Goal: Information Seeking & Learning: Learn about a topic

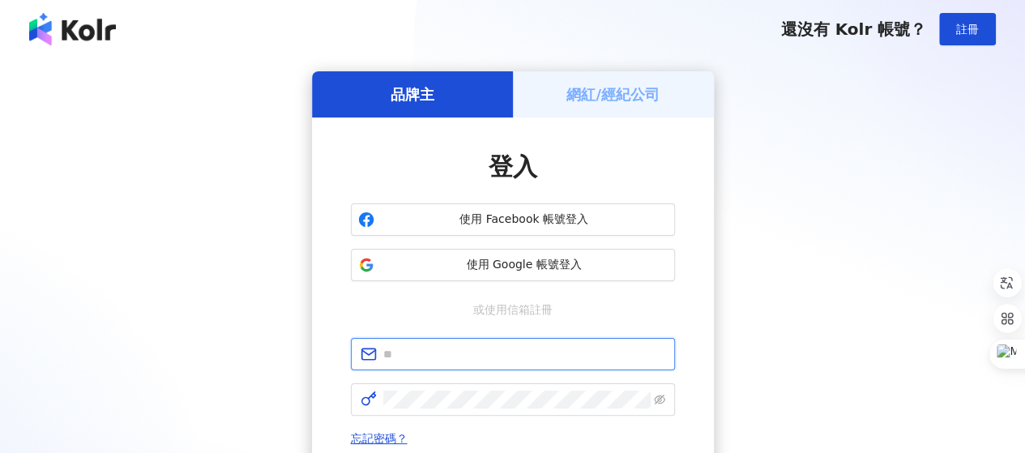
click at [518, 350] on input "text" at bounding box center [524, 354] width 282 height 18
type input "**********"
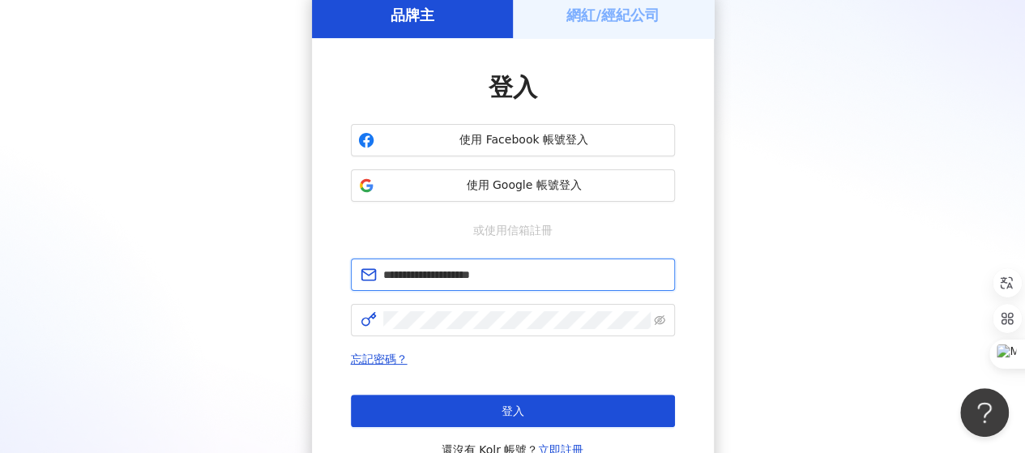
scroll to position [81, 0]
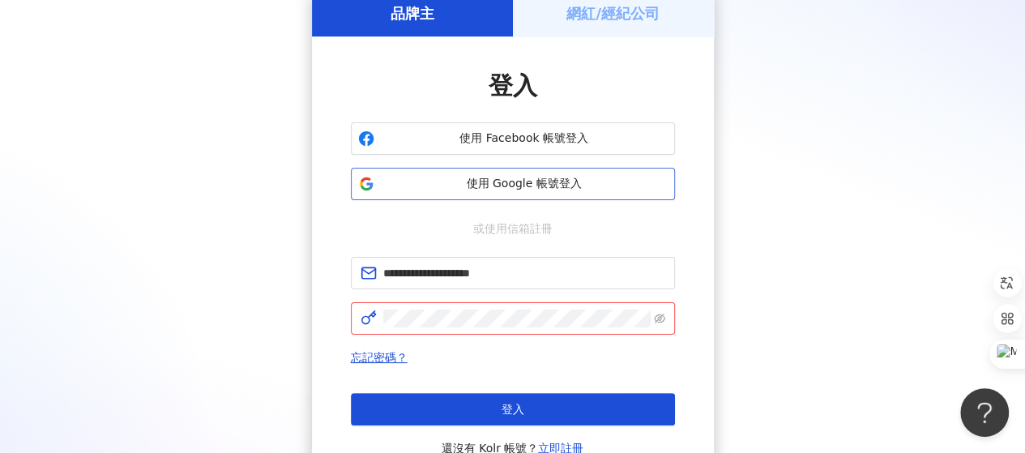
click at [520, 185] on span "使用 Google 帳號登入" at bounding box center [524, 184] width 287 height 16
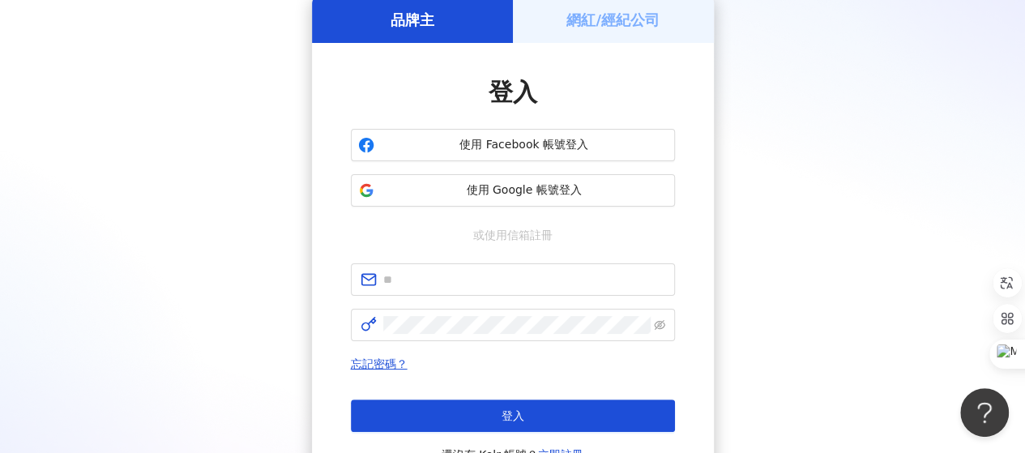
scroll to position [0, 0]
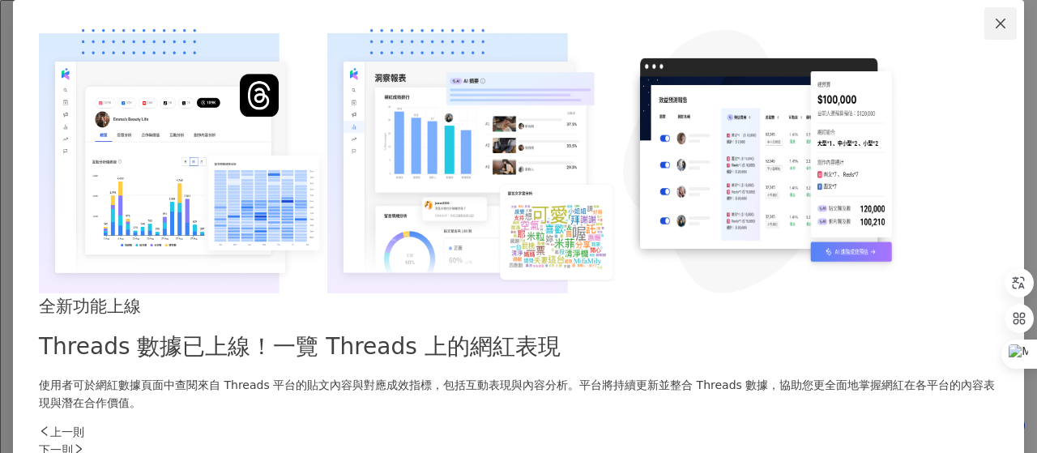
click at [996, 28] on icon "close" at bounding box center [1001, 23] width 10 height 10
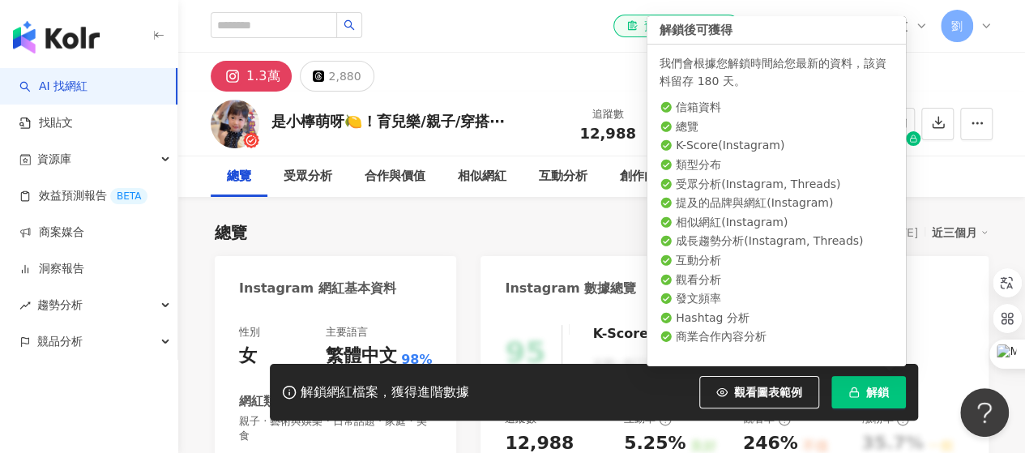
click at [842, 391] on button "解鎖" at bounding box center [868, 392] width 75 height 32
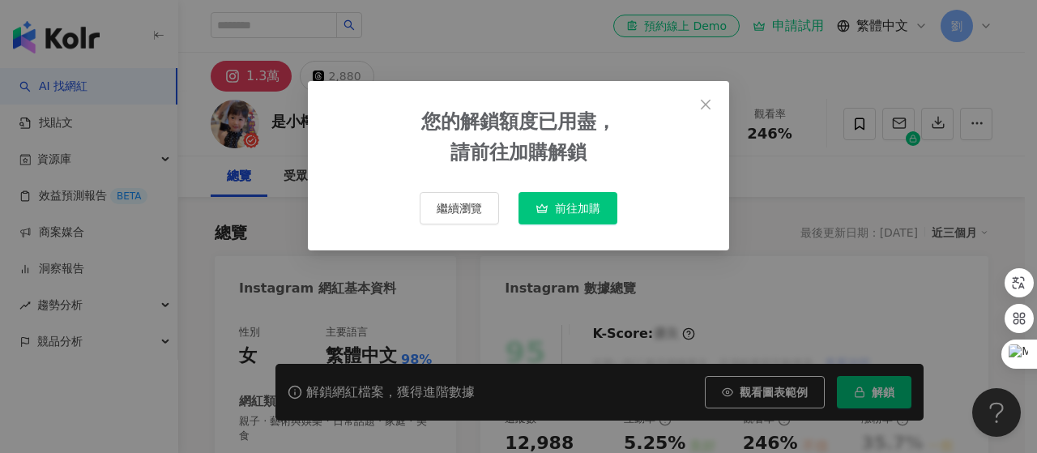
drag, startPoint x: 713, startPoint y: 103, endPoint x: 703, endPoint y: 104, distance: 9.9
click at [711, 103] on span "Close" at bounding box center [705, 104] width 32 height 13
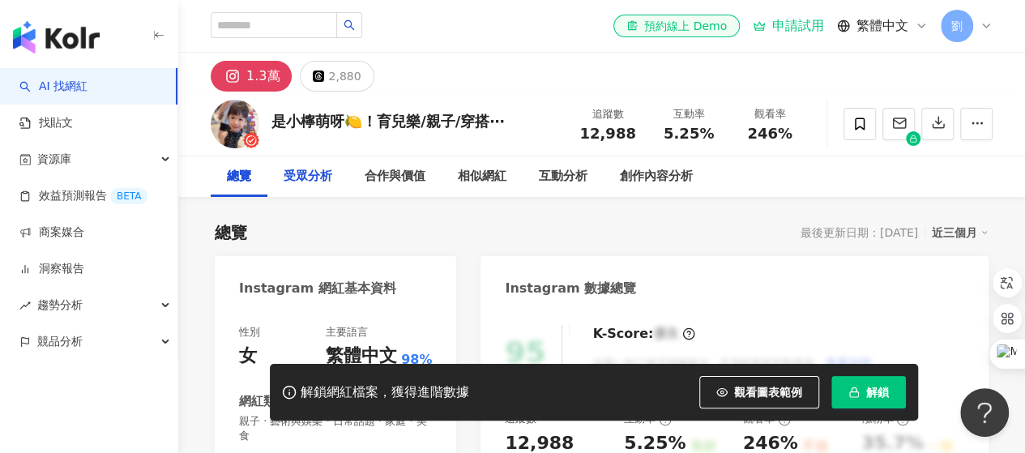
click at [317, 176] on div "受眾分析" at bounding box center [308, 176] width 49 height 19
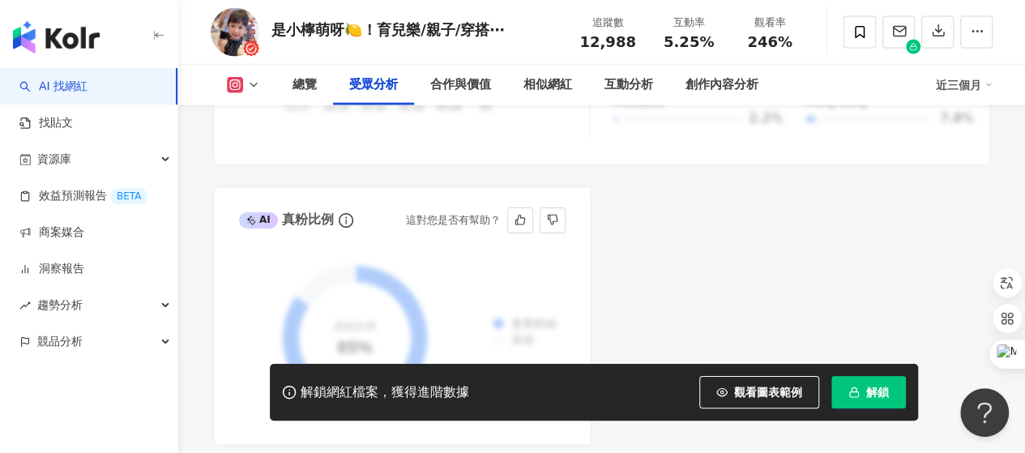
scroll to position [1917, 0]
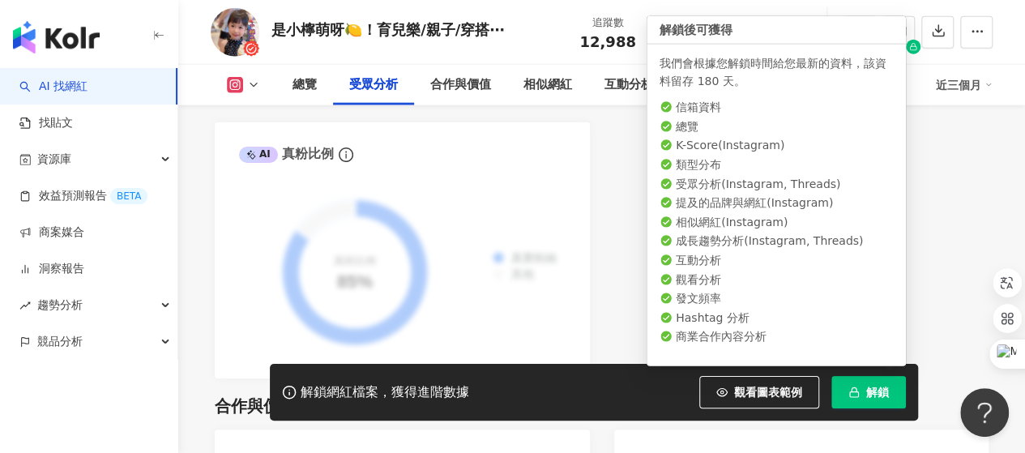
click at [858, 403] on button "解鎖" at bounding box center [868, 392] width 75 height 32
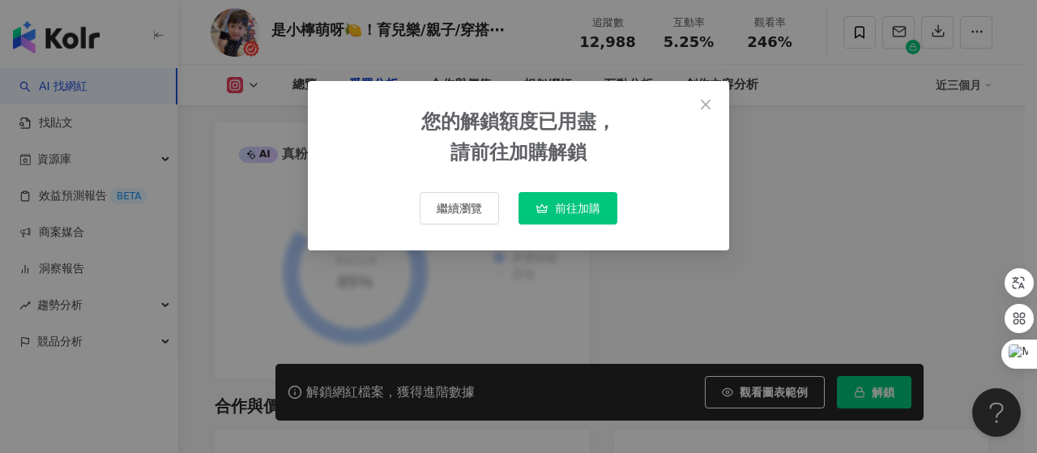
click at [205, 214] on div "您的解鎖額度已用盡， 請前往加購解鎖 繼續瀏覽 前往加購" at bounding box center [518, 226] width 1037 height 453
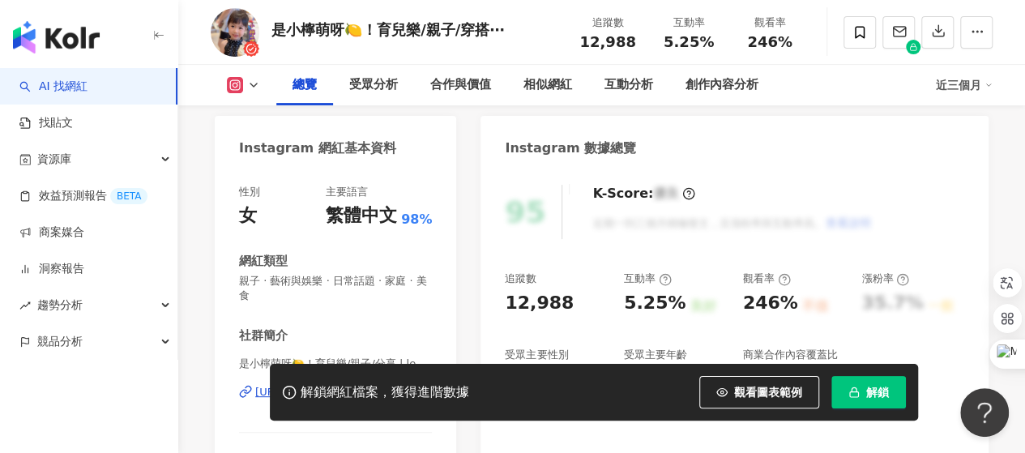
scroll to position [0, 0]
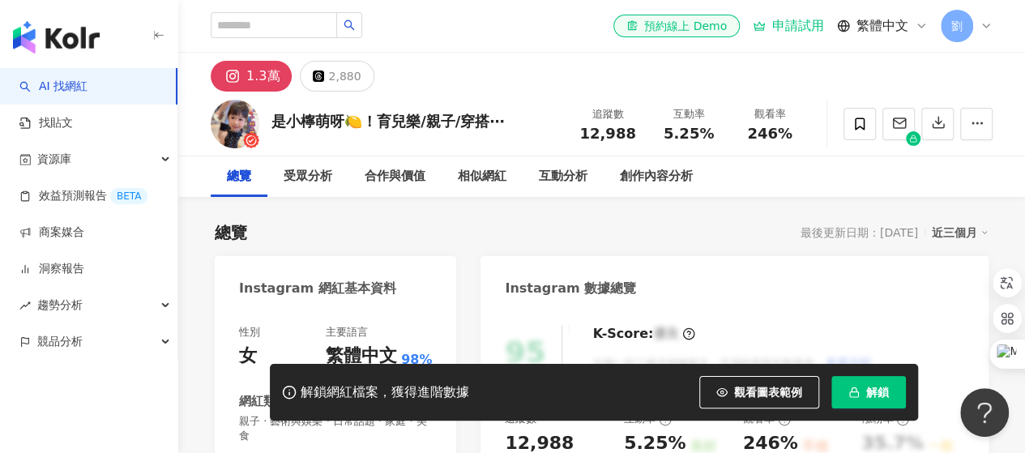
click at [977, 22] on div "劉" at bounding box center [966, 26] width 52 height 32
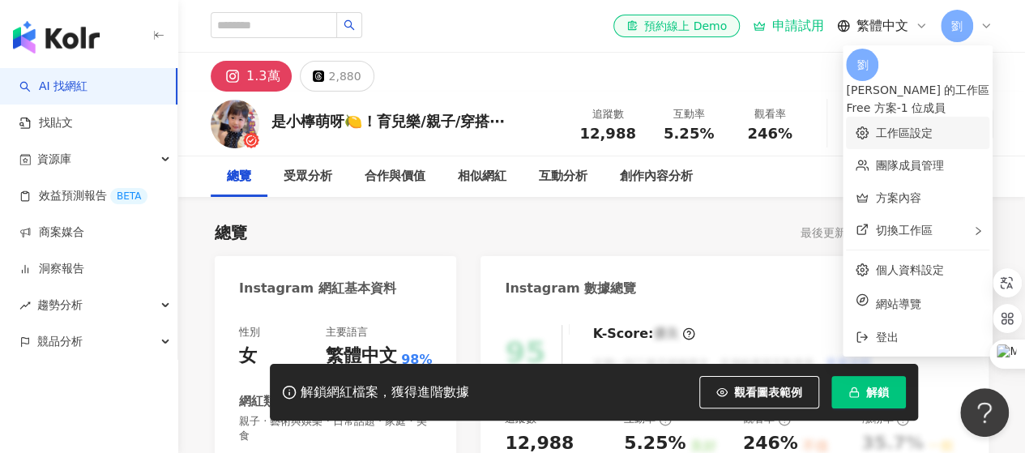
click at [930, 126] on link "工作區設定" at bounding box center [903, 132] width 57 height 13
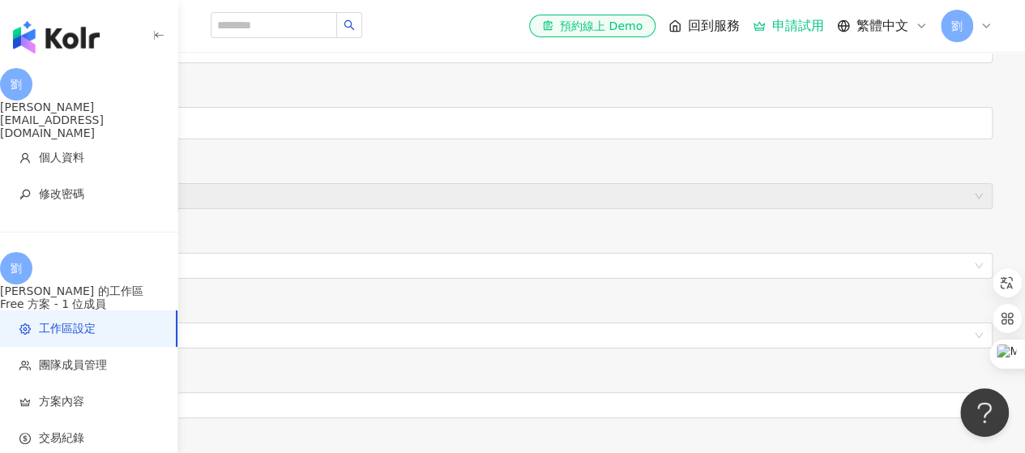
click at [973, 25] on div "劉" at bounding box center [966, 26] width 52 height 32
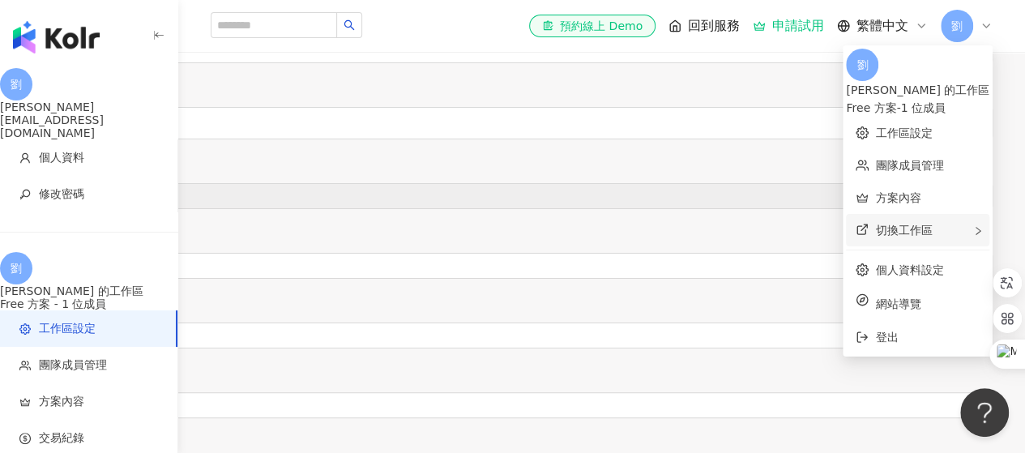
click at [907, 224] on span "切換工作區" at bounding box center [903, 230] width 57 height 13
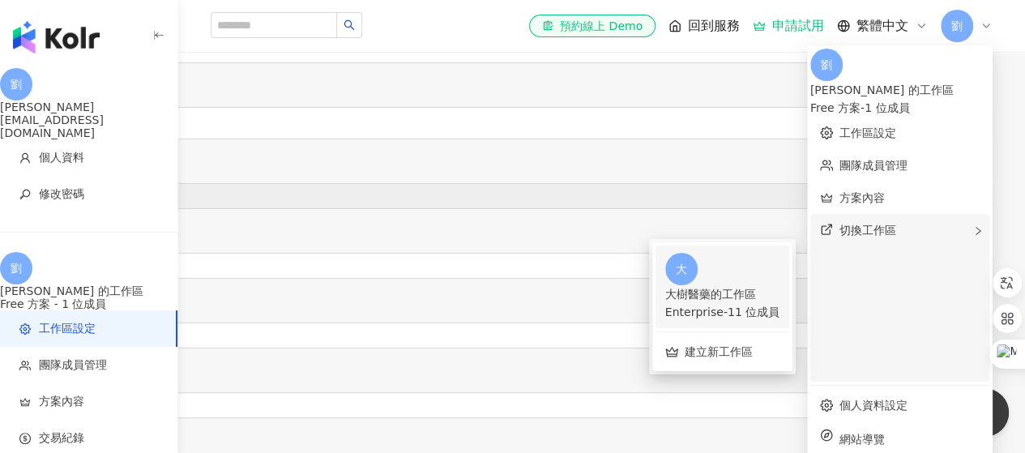
click at [770, 285] on div "大樹醫藥的工作區" at bounding box center [722, 294] width 114 height 18
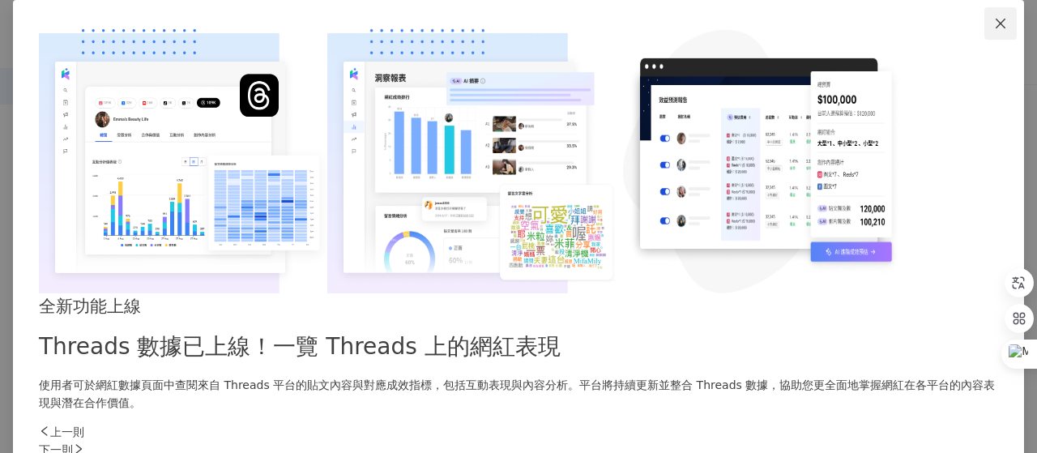
click at [994, 30] on icon "close" at bounding box center [1000, 23] width 13 height 13
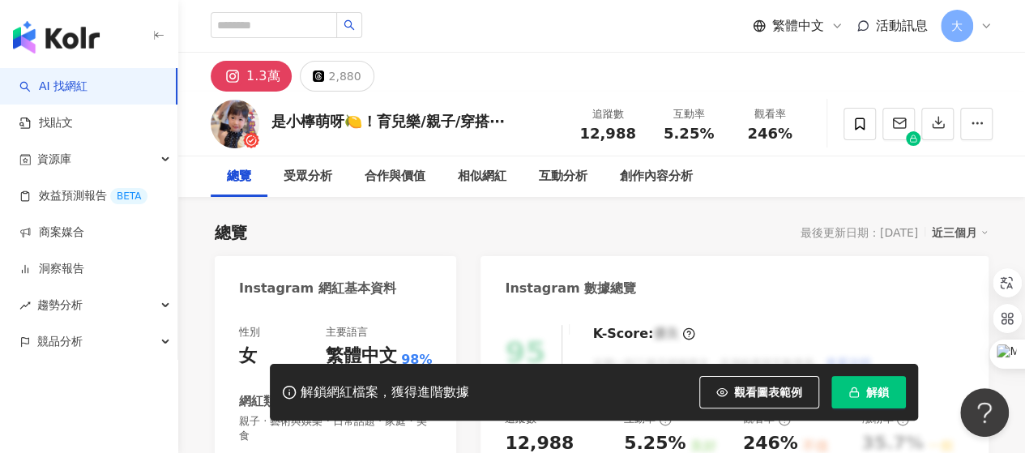
click at [872, 391] on span "解鎖" at bounding box center [877, 392] width 23 height 13
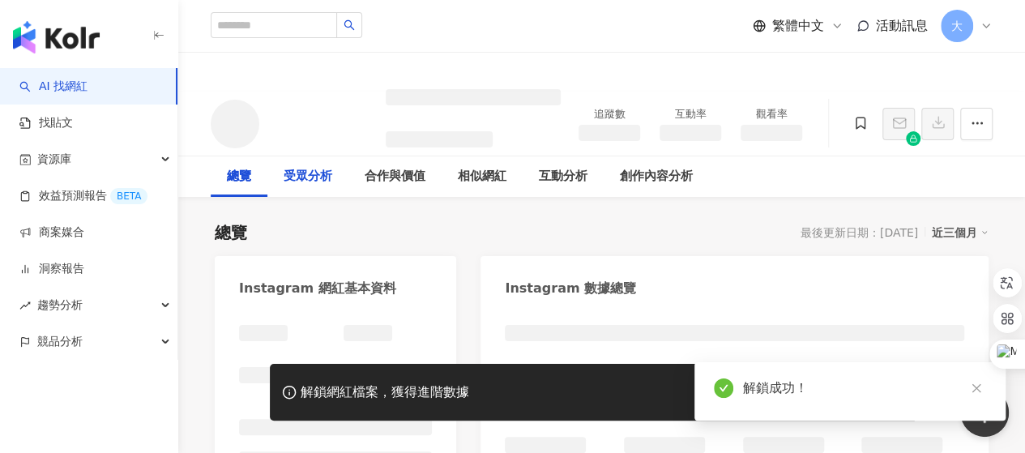
click at [313, 187] on div "受眾分析" at bounding box center [307, 176] width 81 height 41
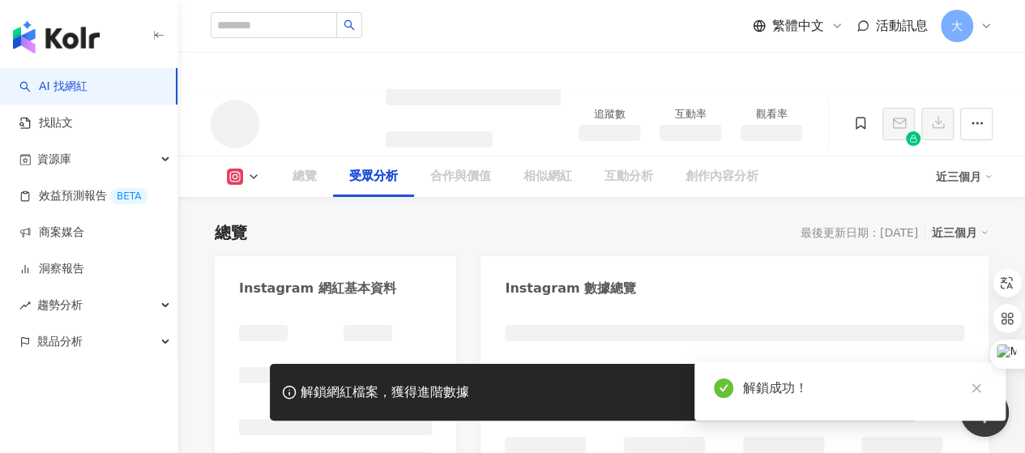
scroll to position [1217, 0]
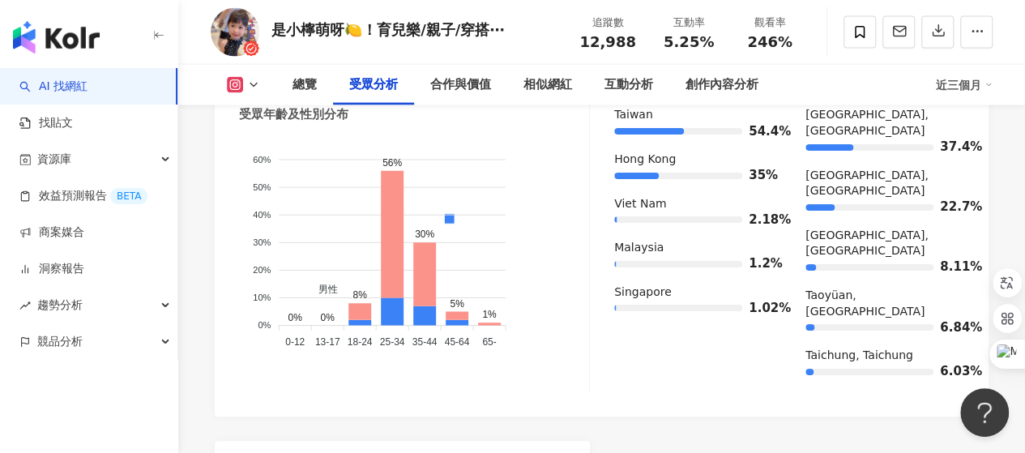
scroll to position [1902, 0]
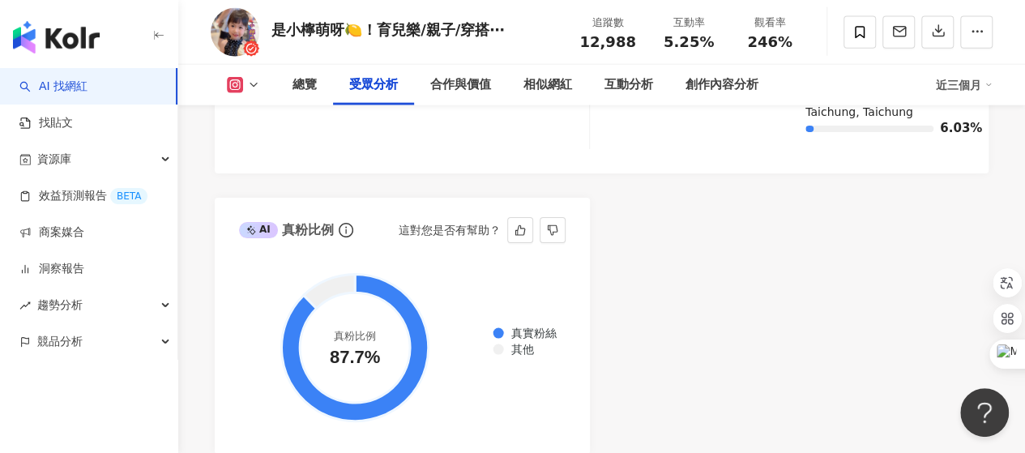
drag, startPoint x: 329, startPoint y: 304, endPoint x: 380, endPoint y: 304, distance: 51.0
click at [380, 304] on circle at bounding box center [355, 347] width 110 height 110
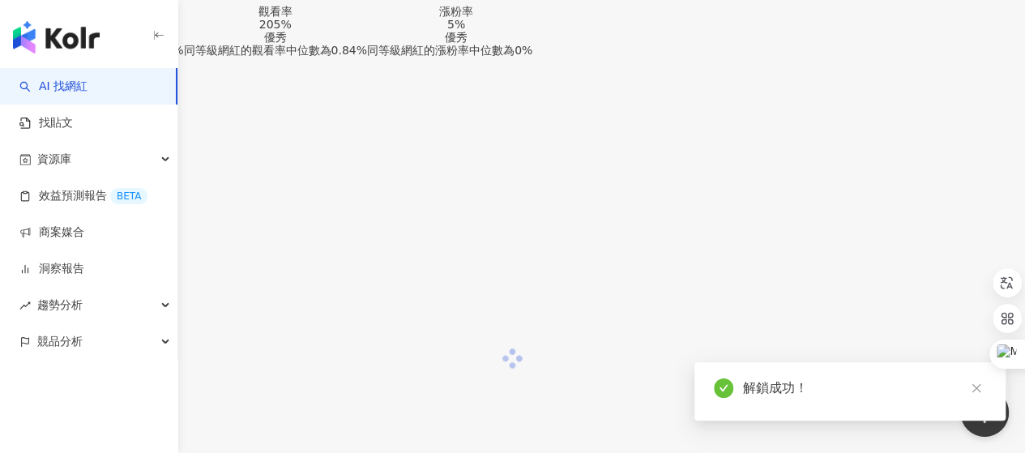
scroll to position [1400, 0]
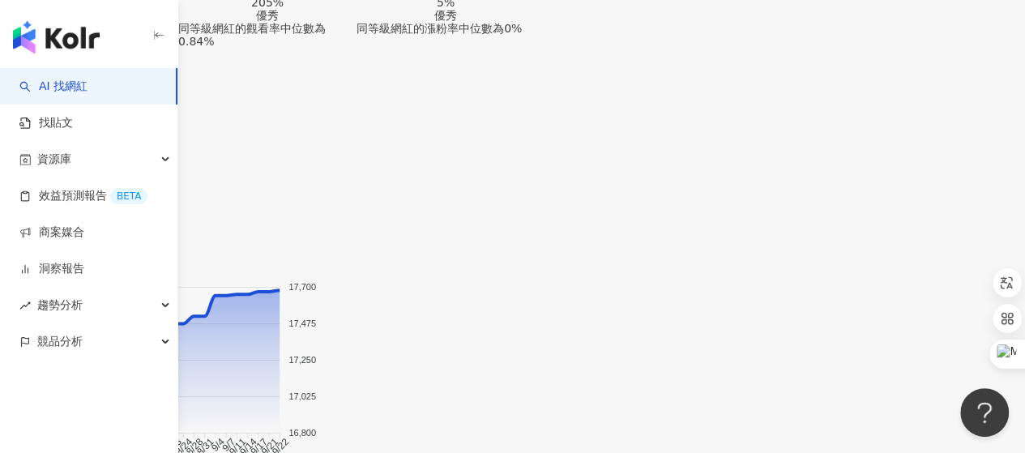
scroll to position [1414, 0]
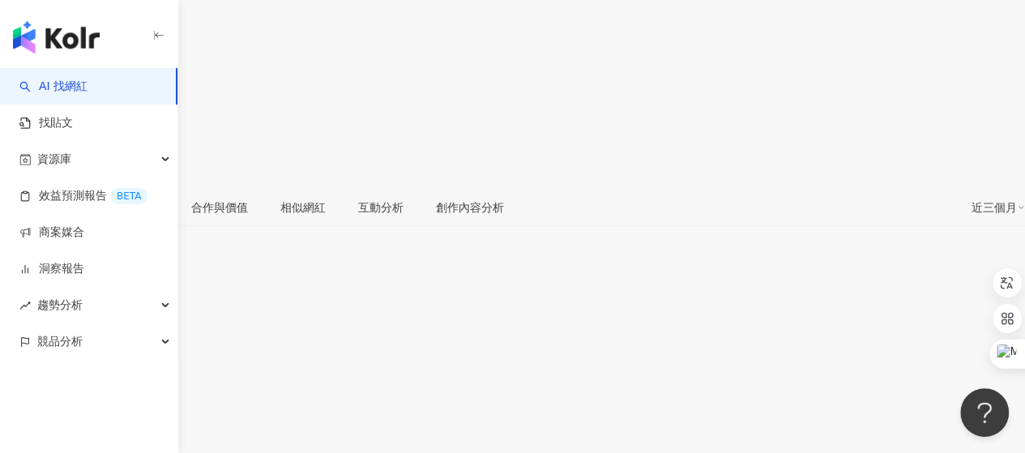
click at [159, 198] on div "受眾分析" at bounding box center [135, 207] width 45 height 18
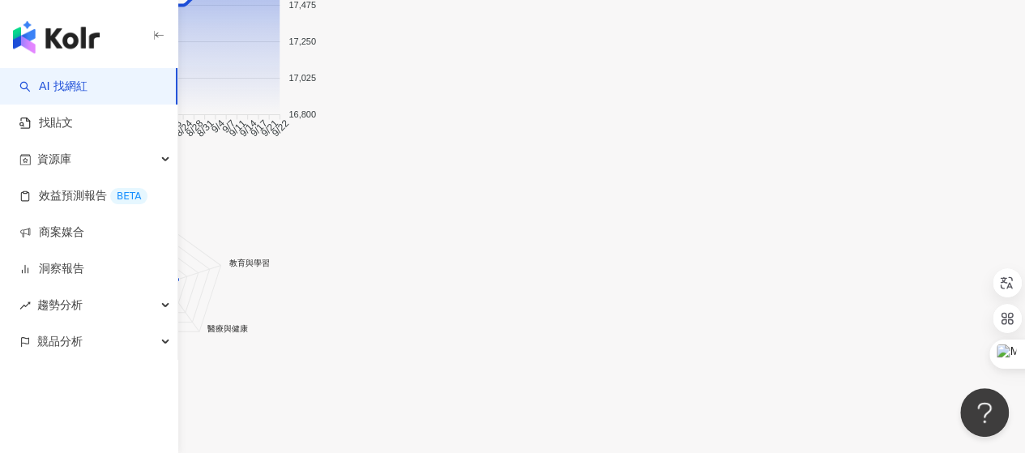
scroll to position [1804, 0]
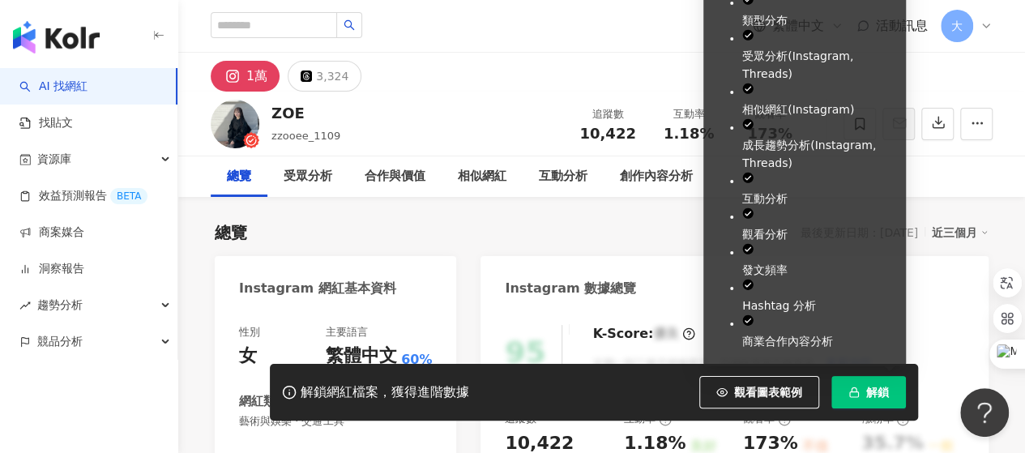
click at [861, 394] on button "解鎖" at bounding box center [868, 392] width 75 height 32
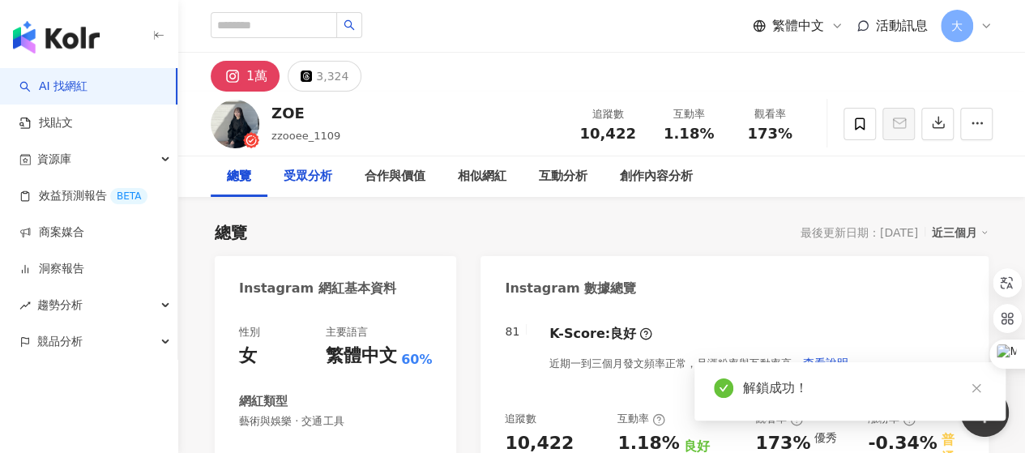
click at [313, 178] on div "受眾分析" at bounding box center [308, 176] width 49 height 19
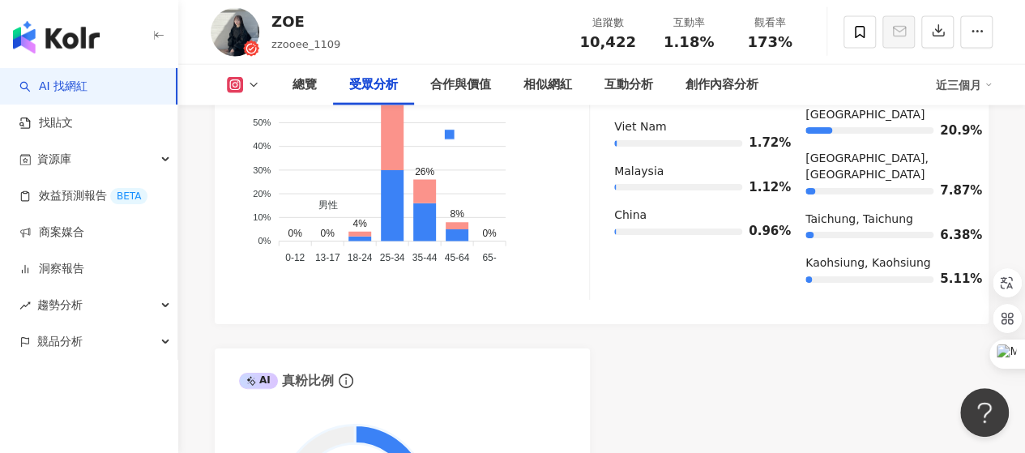
scroll to position [1870, 0]
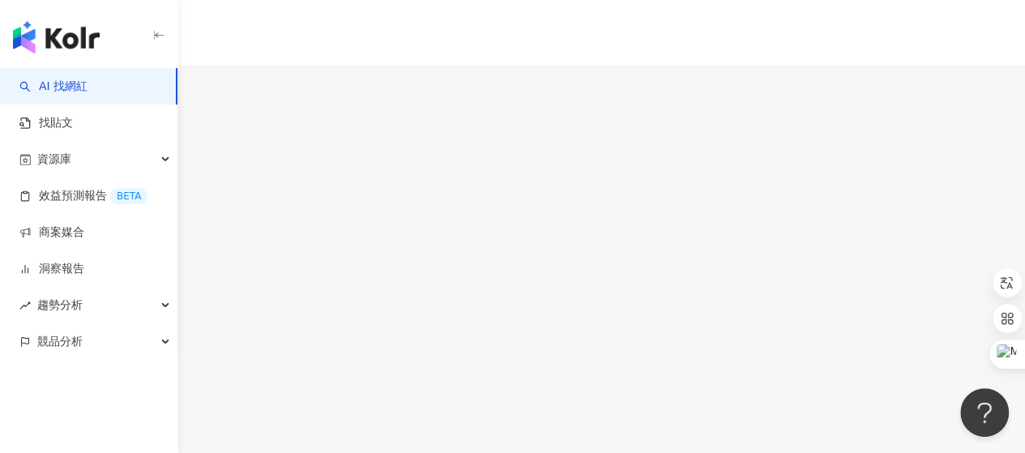
drag, startPoint x: 501, startPoint y: 289, endPoint x: 629, endPoint y: 288, distance: 128.0
drag, startPoint x: 582, startPoint y: 335, endPoint x: 631, endPoint y: 338, distance: 48.7
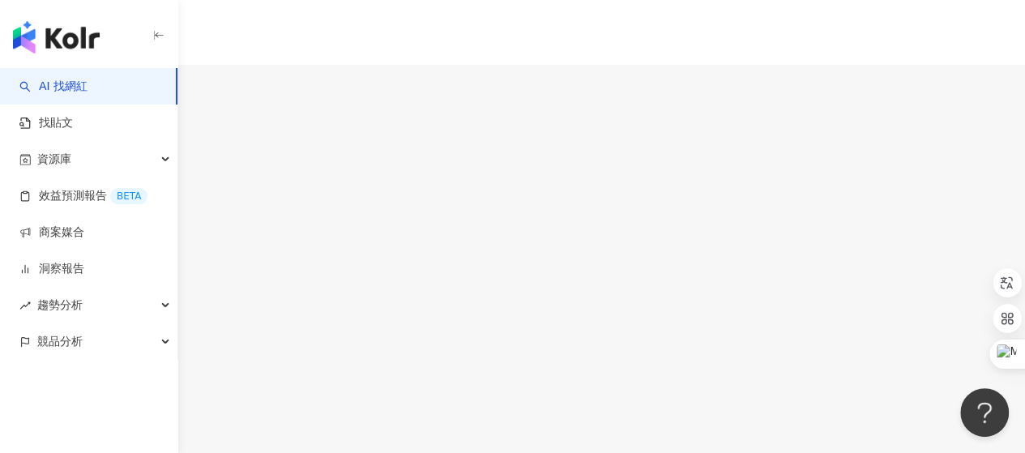
drag, startPoint x: 582, startPoint y: 336, endPoint x: 633, endPoint y: 340, distance: 51.2
copy div "K-Score"
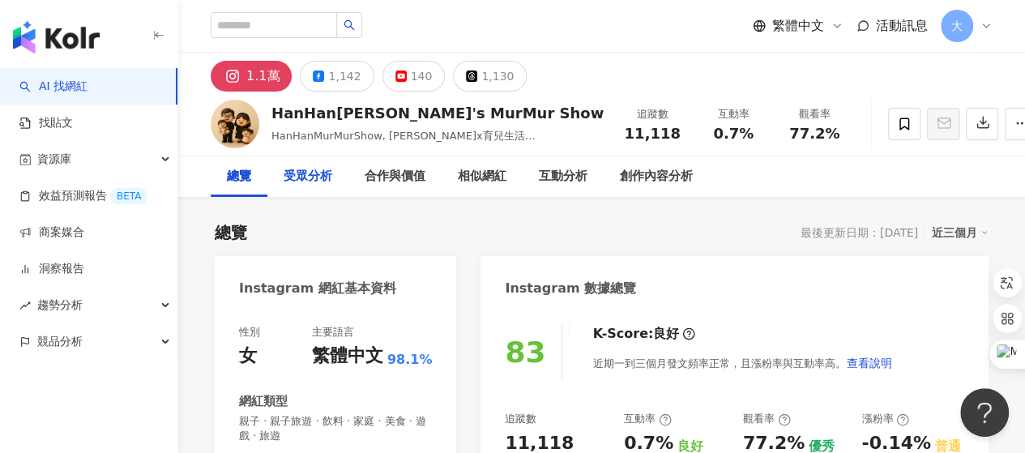
click at [314, 181] on div "受眾分析" at bounding box center [308, 176] width 49 height 19
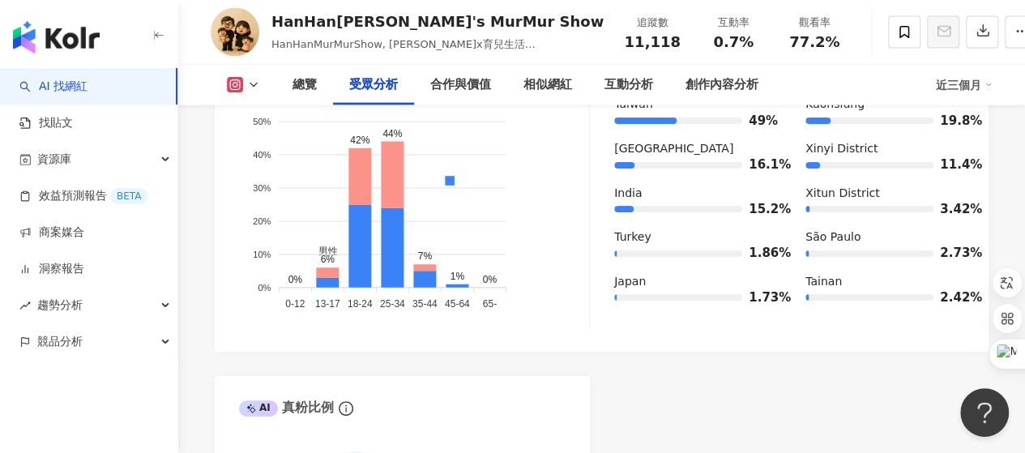
scroll to position [1881, 0]
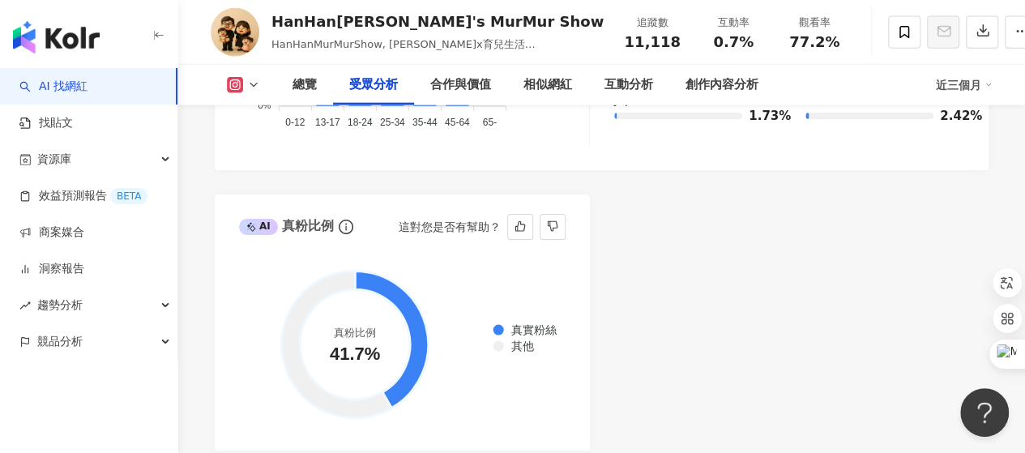
drag, startPoint x: 331, startPoint y: 338, endPoint x: 369, endPoint y: 341, distance: 39.0
click at [369, 341] on circle at bounding box center [355, 344] width 110 height 110
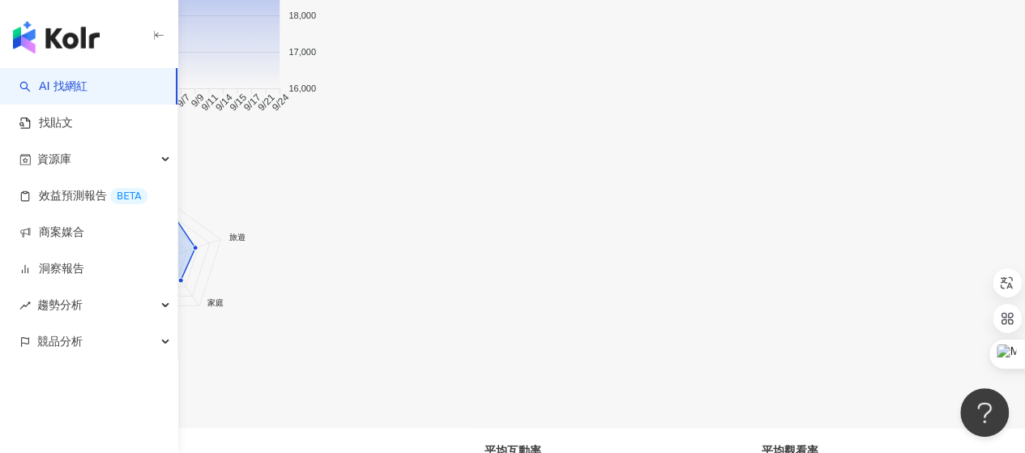
scroll to position [1944, 0]
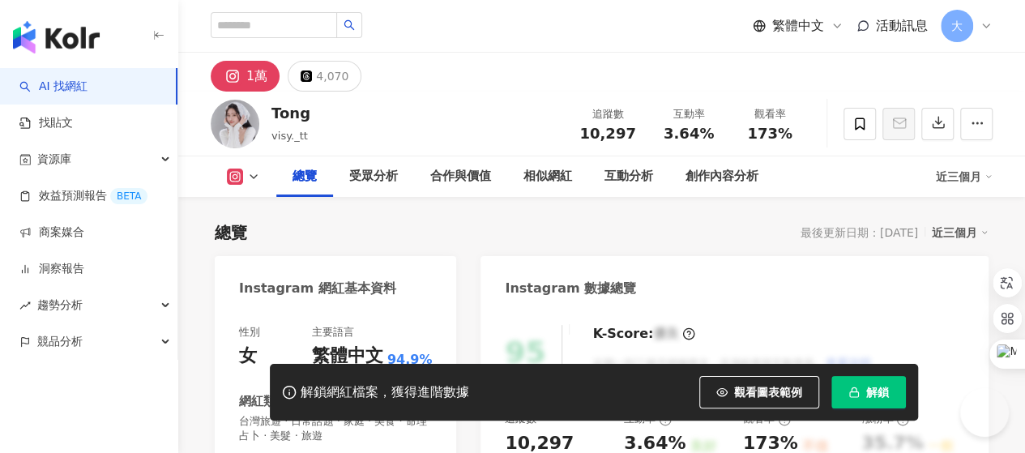
click at [862, 397] on button "解鎖" at bounding box center [868, 392] width 75 height 32
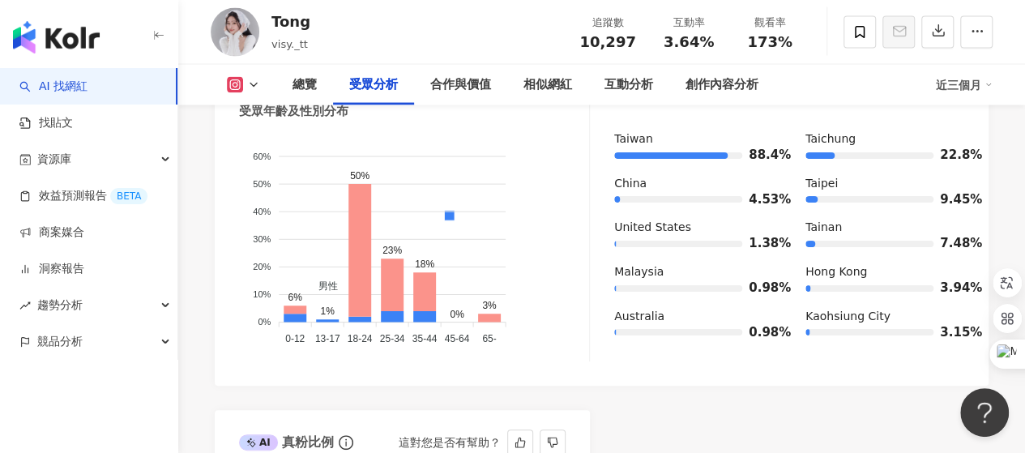
scroll to position [1944, 0]
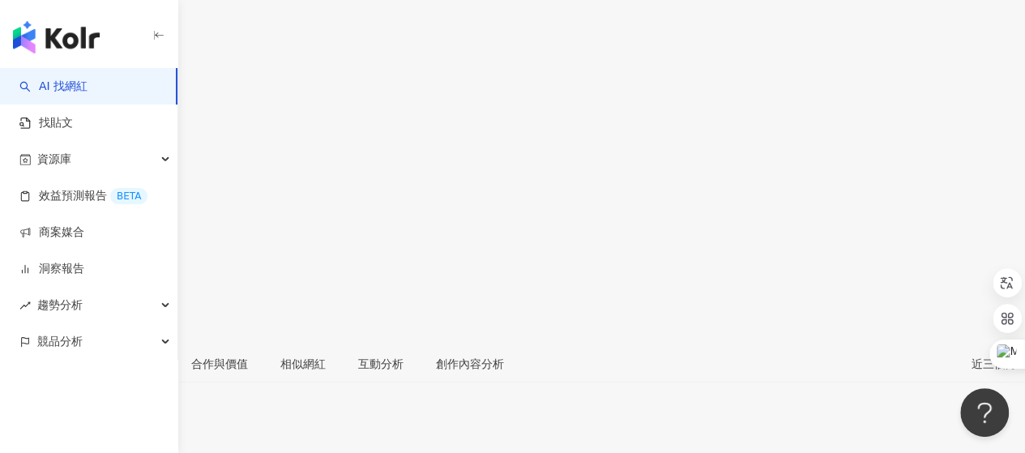
scroll to position [81, 0]
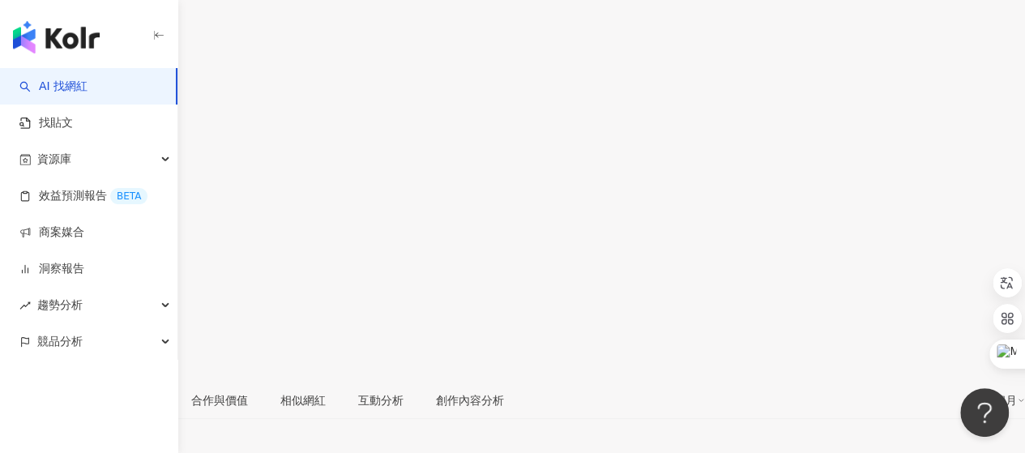
drag, startPoint x: 624, startPoint y: 278, endPoint x: 787, endPoint y: 276, distance: 163.6
drag, startPoint x: 582, startPoint y: 286, endPoint x: 804, endPoint y: 296, distance: 222.2
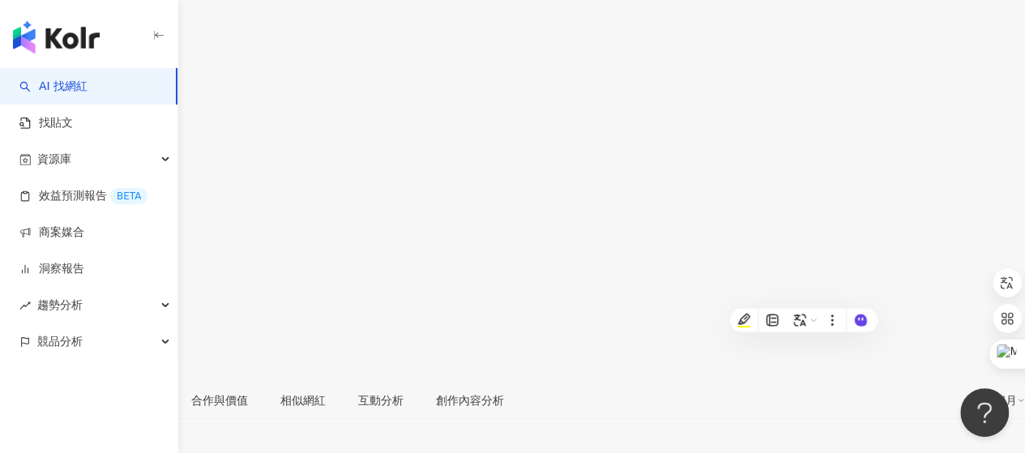
drag, startPoint x: 639, startPoint y: 250, endPoint x: 659, endPoint y: 257, distance: 21.3
copy div "優良"
drag, startPoint x: 507, startPoint y: 275, endPoint x: 804, endPoint y: 283, distance: 296.6
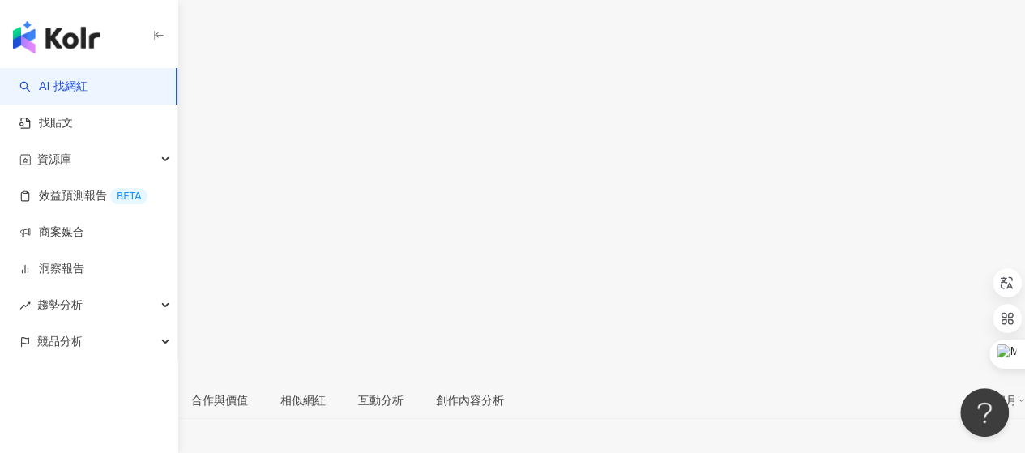
copy div "90 K-Score : 優良 近期一到三個月積極發文，且漲粉率與互動率高"
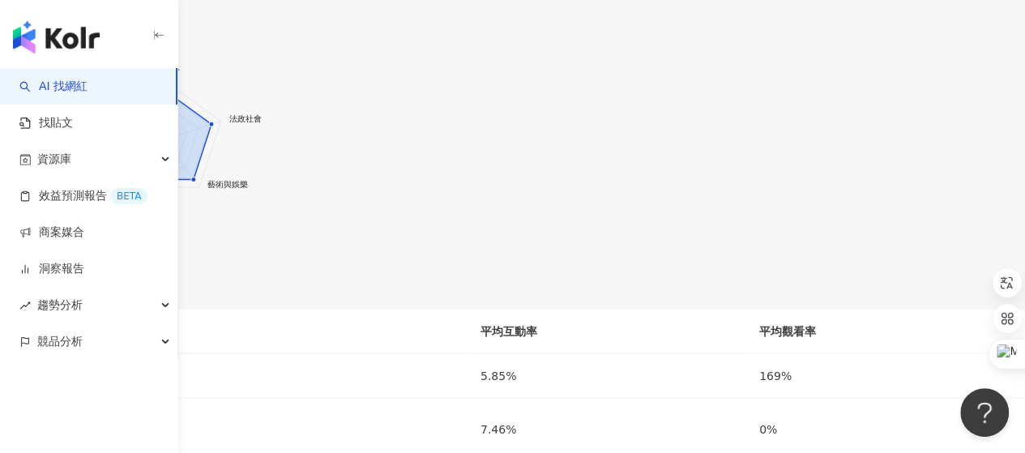
scroll to position [1863, 0]
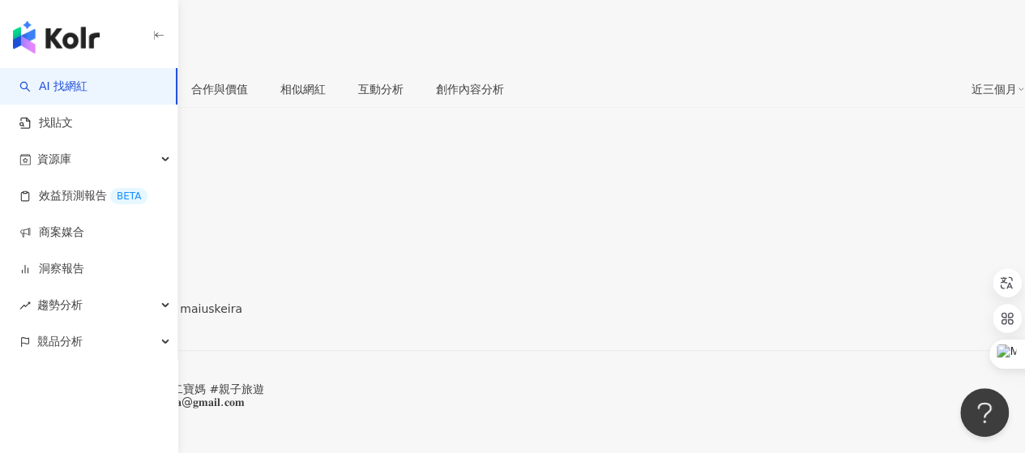
scroll to position [228, 0]
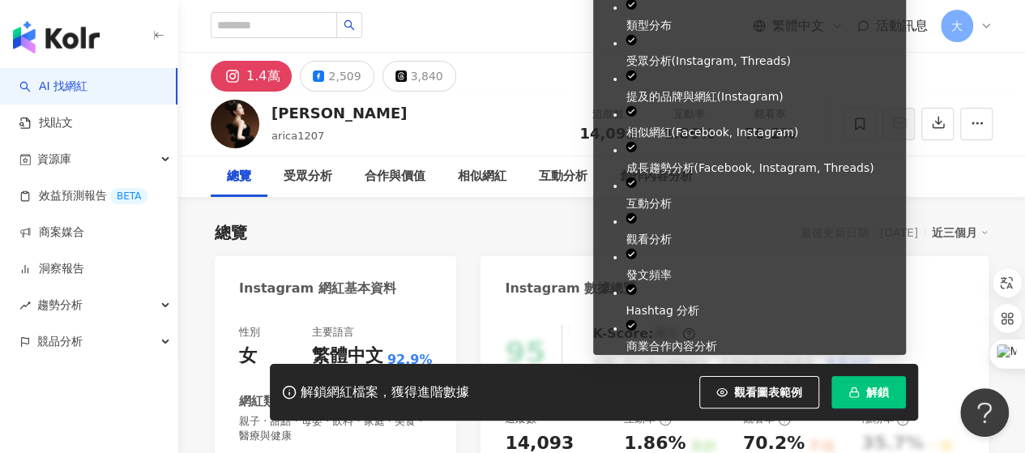
click at [872, 394] on span "解鎖" at bounding box center [877, 392] width 23 height 13
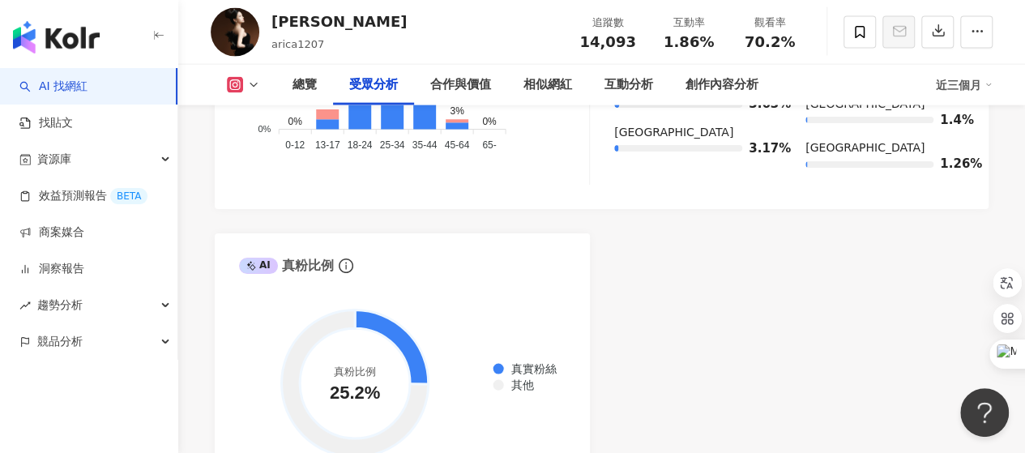
scroll to position [1944, 0]
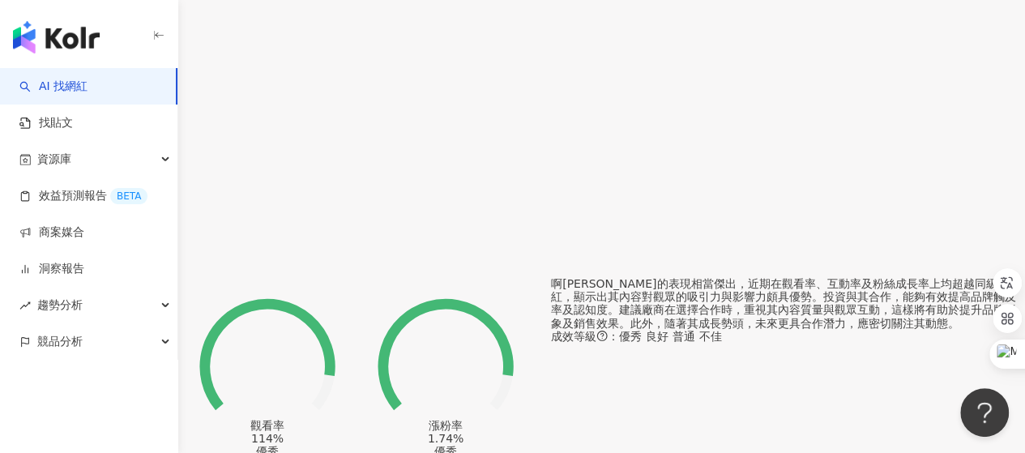
scroll to position [891, 0]
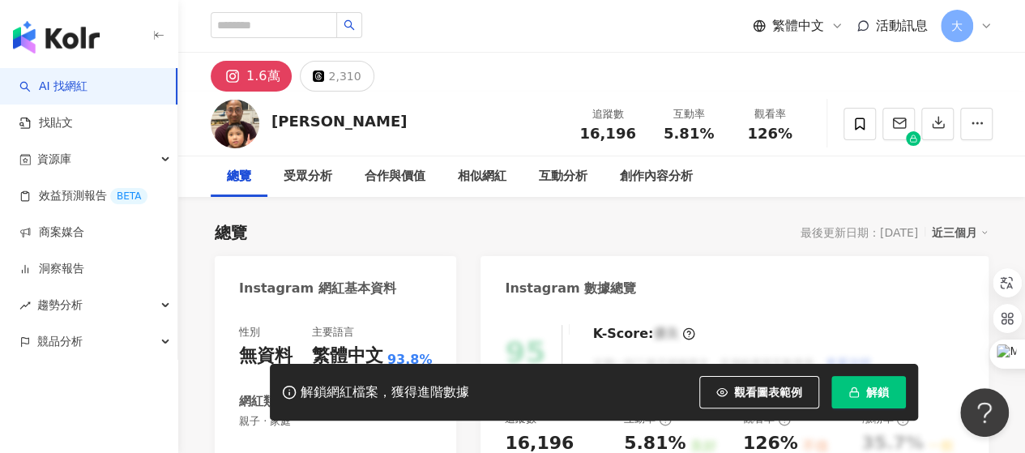
click at [868, 391] on span "解鎖" at bounding box center [877, 392] width 23 height 13
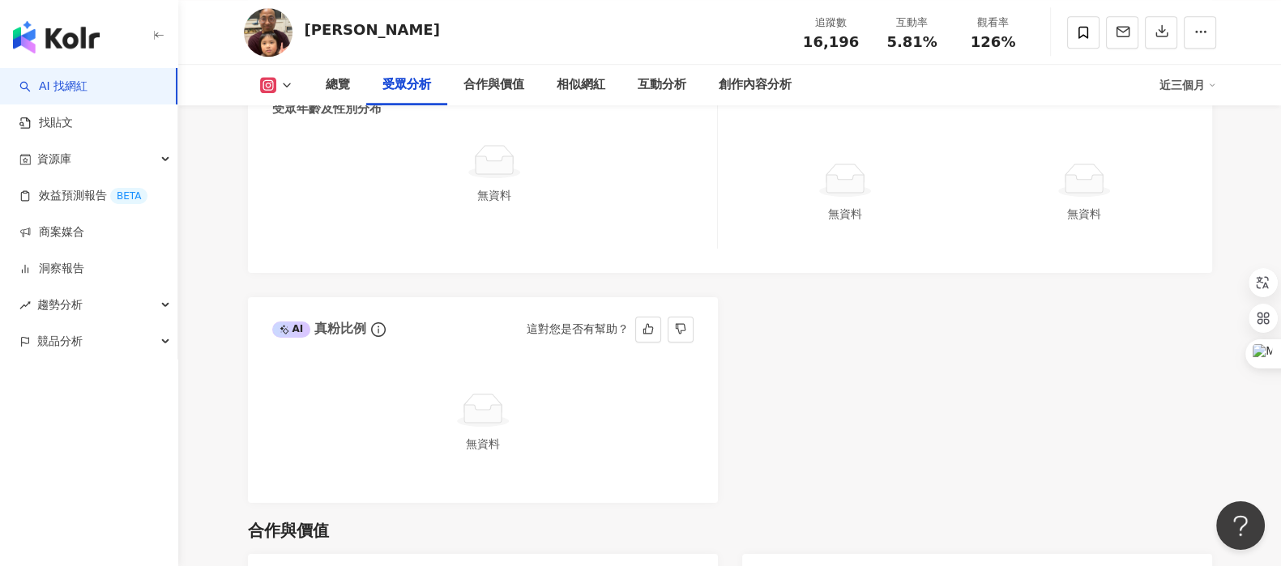
scroll to position [1782, 0]
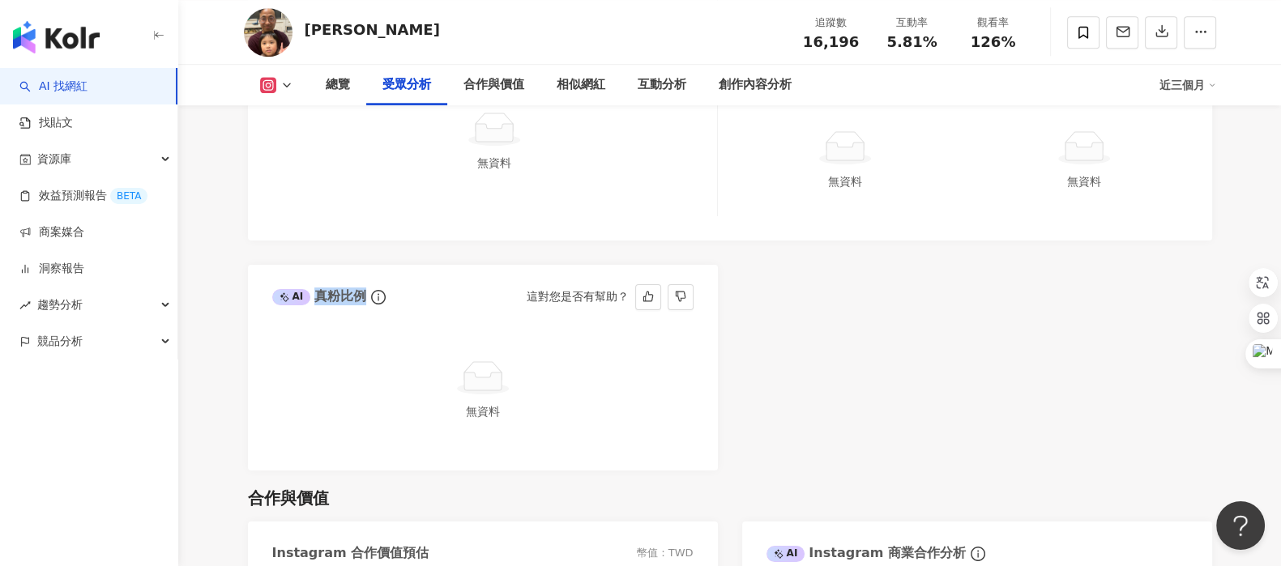
drag, startPoint x: 317, startPoint y: 126, endPoint x: 360, endPoint y: 126, distance: 42.9
click at [360, 288] on div "AI 真粉比例" at bounding box center [319, 297] width 95 height 18
drag, startPoint x: 475, startPoint y: 241, endPoint x: 509, endPoint y: 241, distance: 34.0
click at [509, 403] on div "無資料" at bounding box center [483, 412] width 408 height 18
drag, startPoint x: 467, startPoint y: 237, endPoint x: 491, endPoint y: 237, distance: 23.5
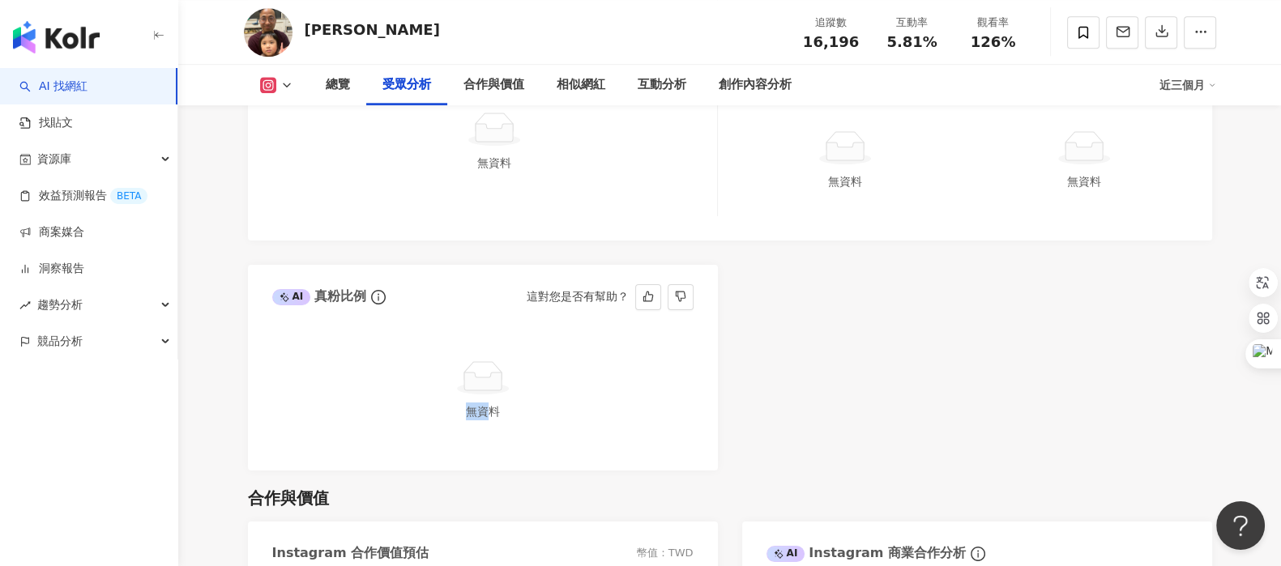
click at [491, 403] on div "無資料" at bounding box center [483, 412] width 408 height 18
click at [486, 403] on div "無資料" at bounding box center [483, 412] width 408 height 18
drag, startPoint x: 308, startPoint y: 30, endPoint x: 376, endPoint y: 30, distance: 68.0
click at [373, 32] on div "鍾陳眷屬 追蹤數 16,196 互動率 5.81% 觀看率 126%" at bounding box center [729, 32] width 1037 height 64
copy div "鍾陳眷屬"
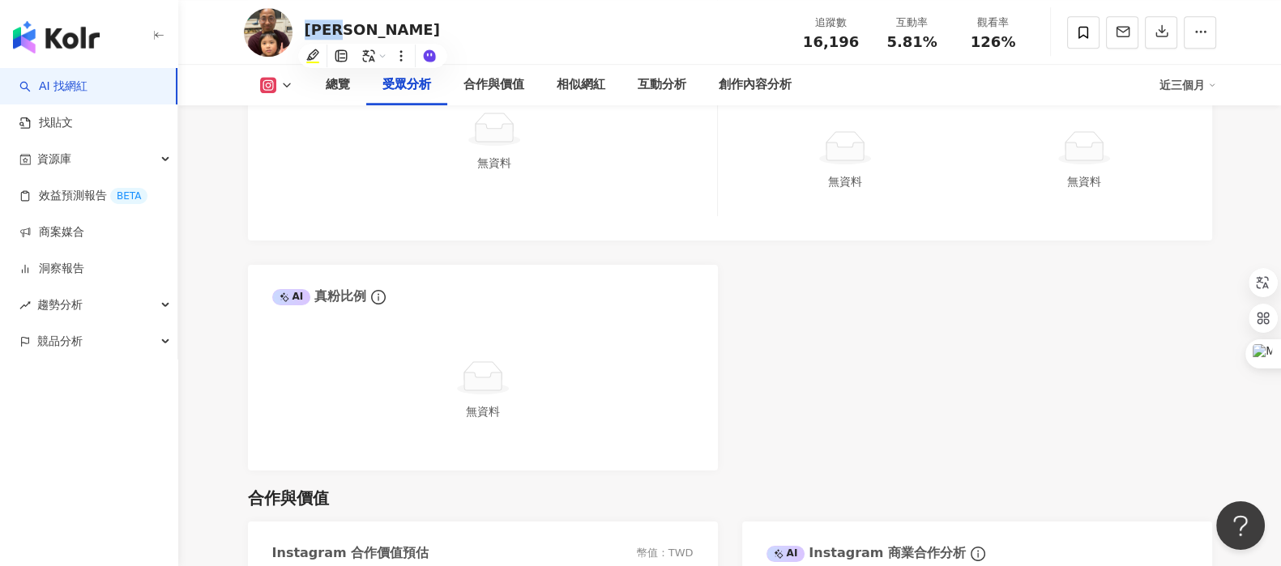
click at [269, 318] on div "無資料" at bounding box center [483, 394] width 470 height 153
drag, startPoint x: 236, startPoint y: 200, endPoint x: 259, endPoint y: 207, distance: 24.6
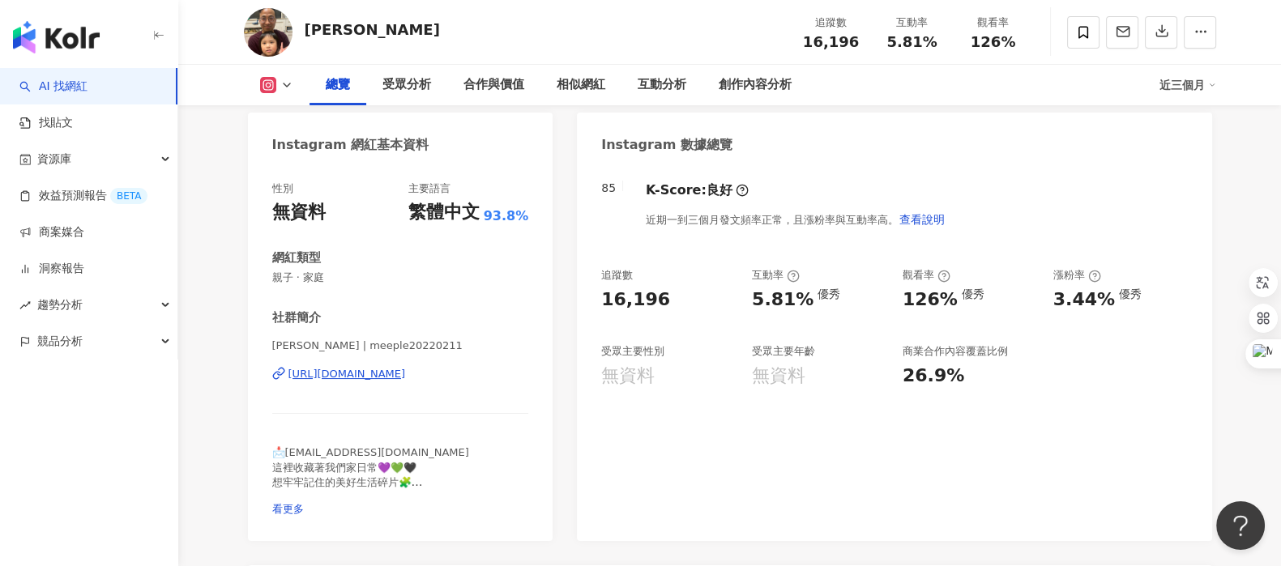
scroll to position [0, 0]
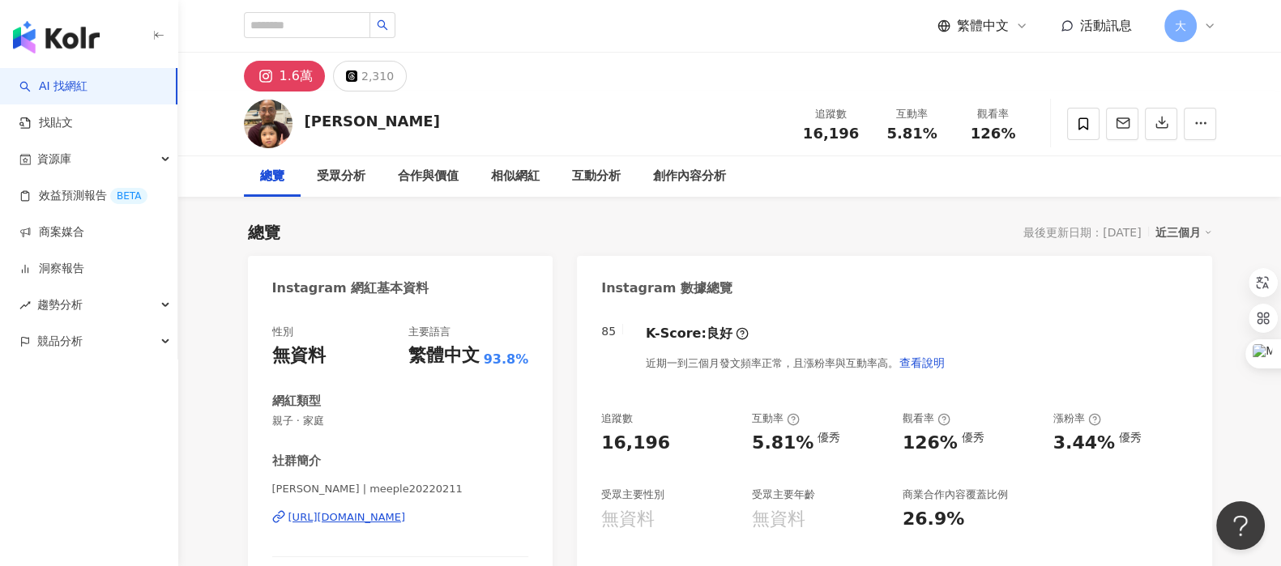
click at [273, 73] on icon at bounding box center [265, 75] width 19 height 19
click at [261, 100] on div at bounding box center [268, 124] width 49 height 49
click at [271, 123] on img at bounding box center [268, 124] width 49 height 49
click at [275, 129] on img at bounding box center [268, 124] width 49 height 49
click at [374, 452] on div "https://www.instagram.com/meeple20220211/" at bounding box center [346, 517] width 117 height 15
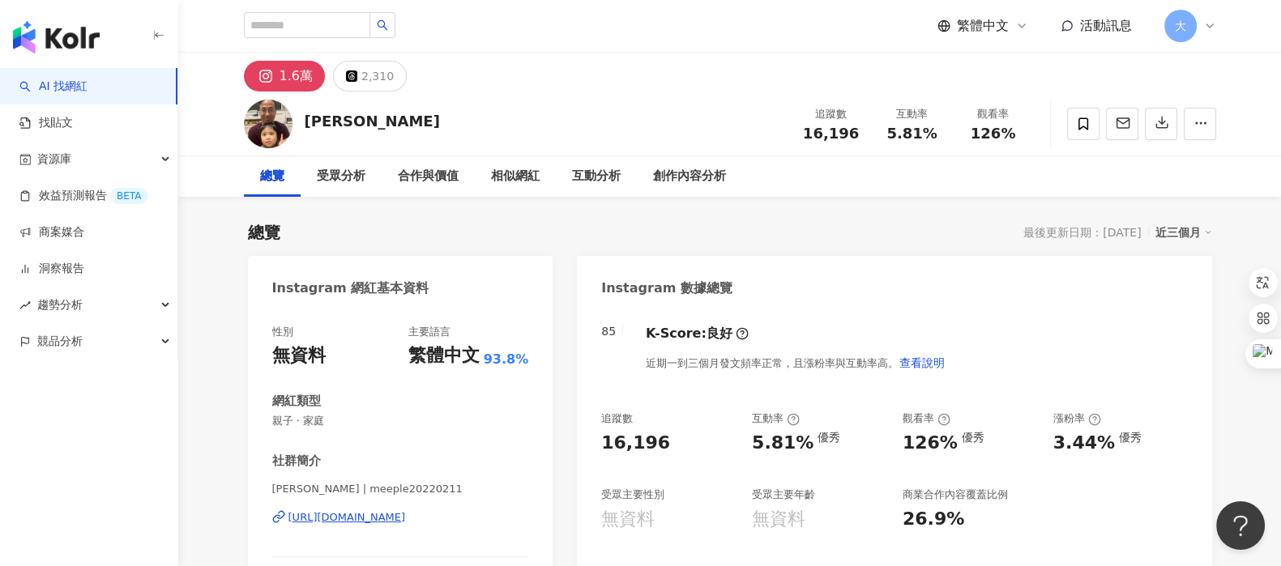
click at [352, 452] on div "https://www.instagram.com/meeple20220211/" at bounding box center [346, 517] width 117 height 15
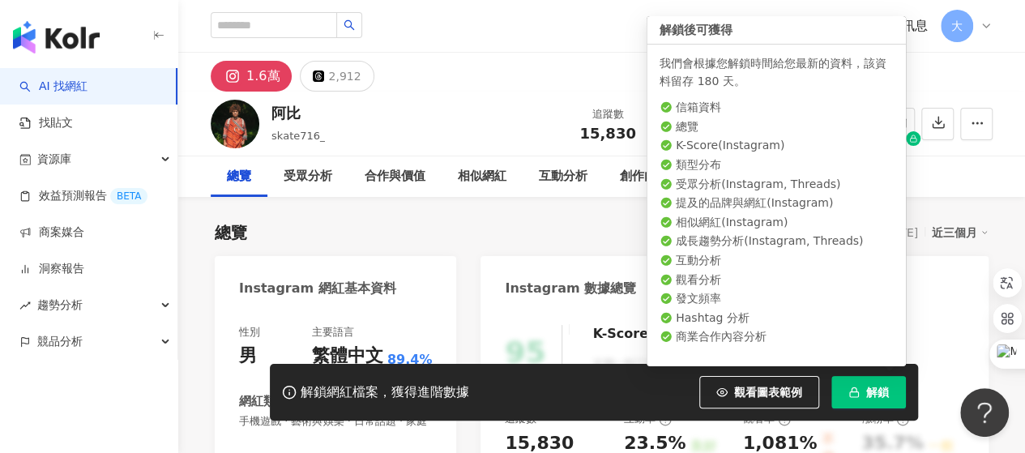
click at [868, 398] on span "解鎖" at bounding box center [877, 392] width 23 height 13
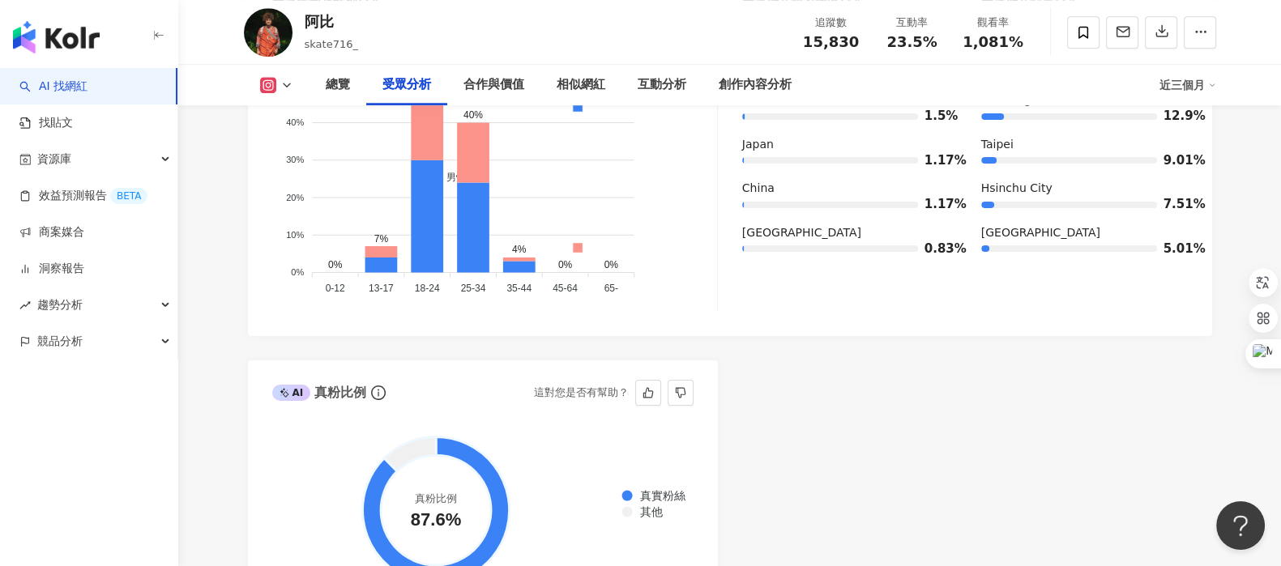
scroll to position [1619, 0]
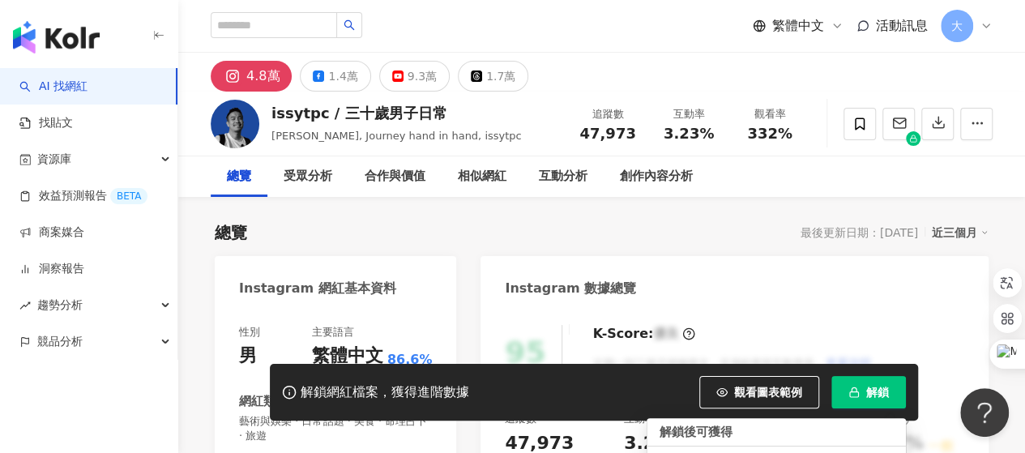
click at [862, 401] on button "解鎖" at bounding box center [868, 392] width 75 height 32
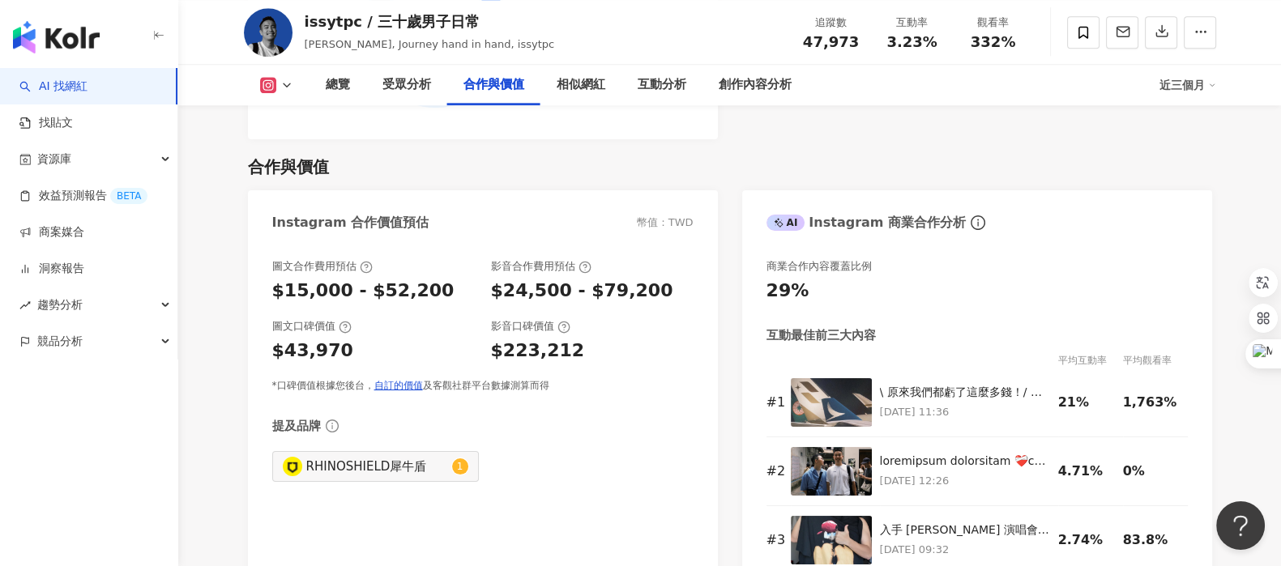
scroll to position [1823, 0]
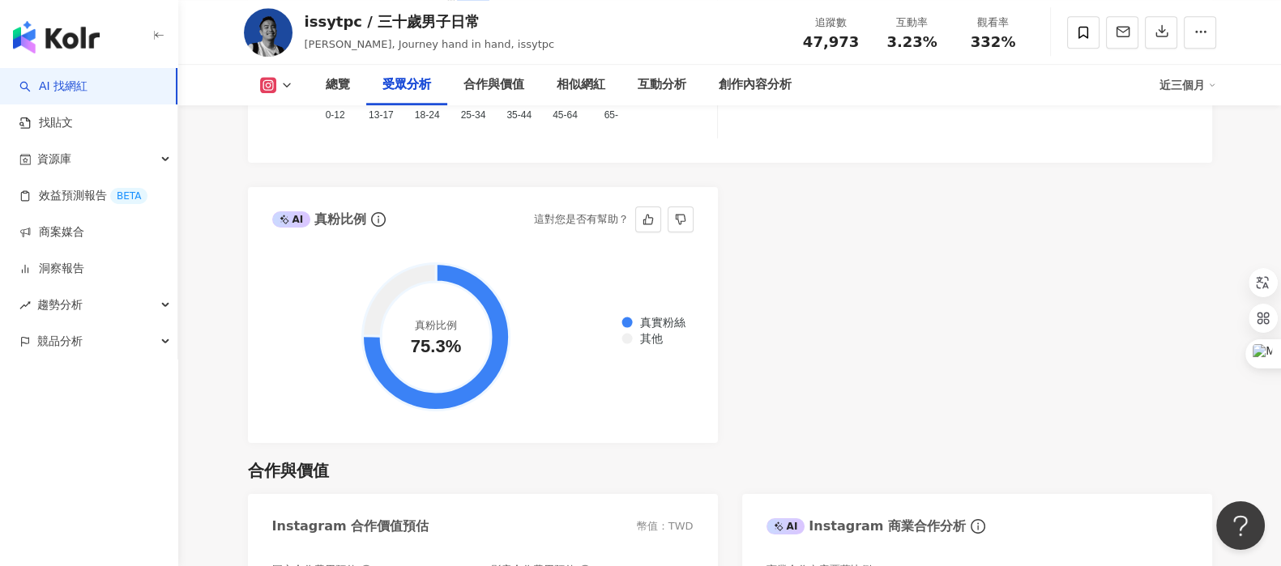
drag, startPoint x: 437, startPoint y: 354, endPoint x: 467, endPoint y: 358, distance: 29.4
click at [467, 358] on circle at bounding box center [436, 337] width 110 height 110
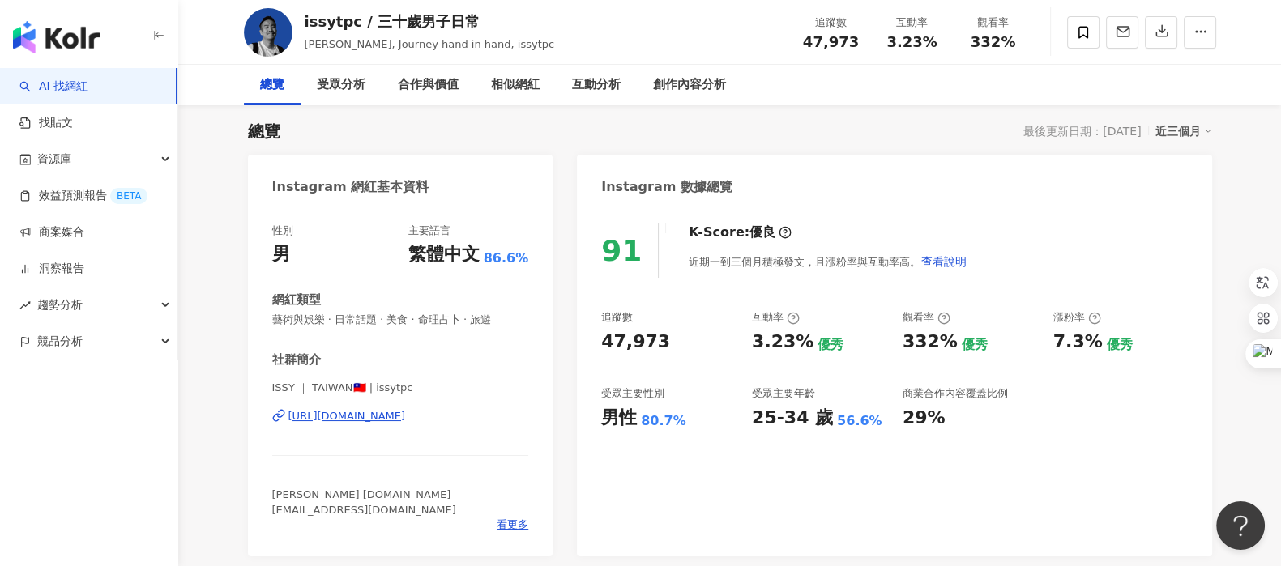
scroll to position [202, 0]
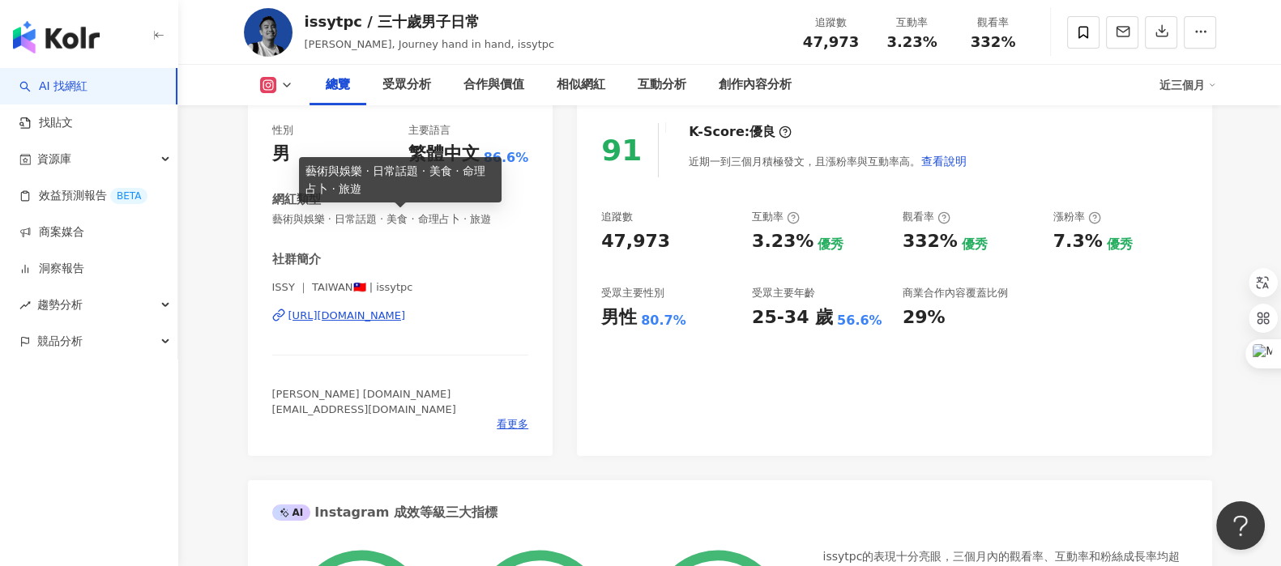
click at [275, 221] on span "藝術與娛樂 · 日常話題 · 美食 · 命理占卜 · 旅遊" at bounding box center [400, 219] width 257 height 15
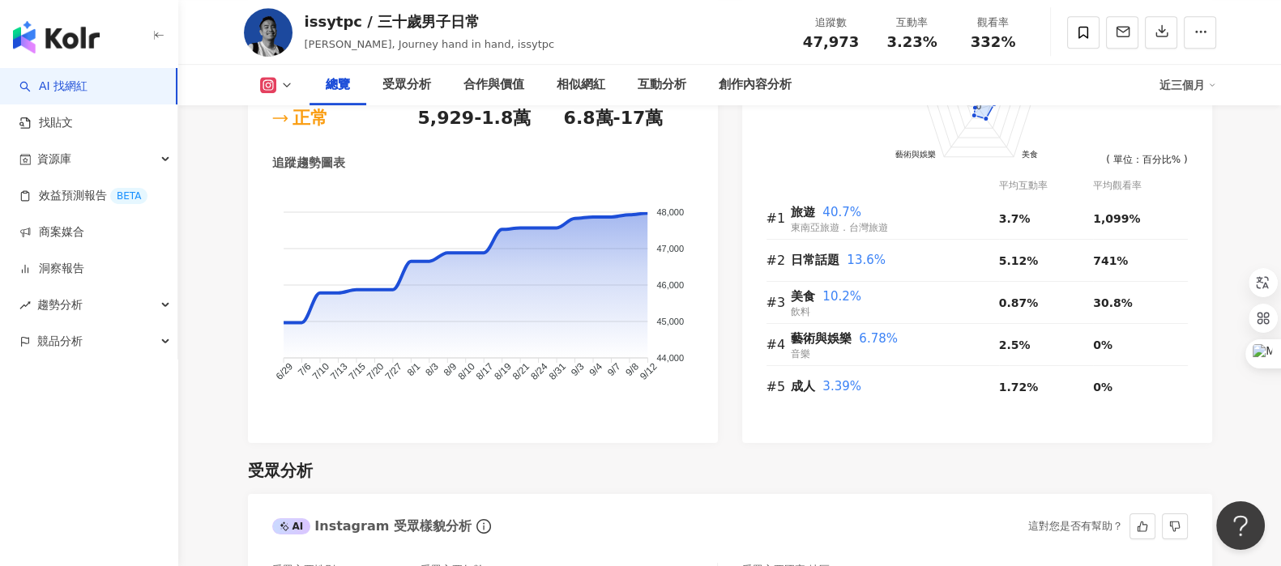
scroll to position [1013, 0]
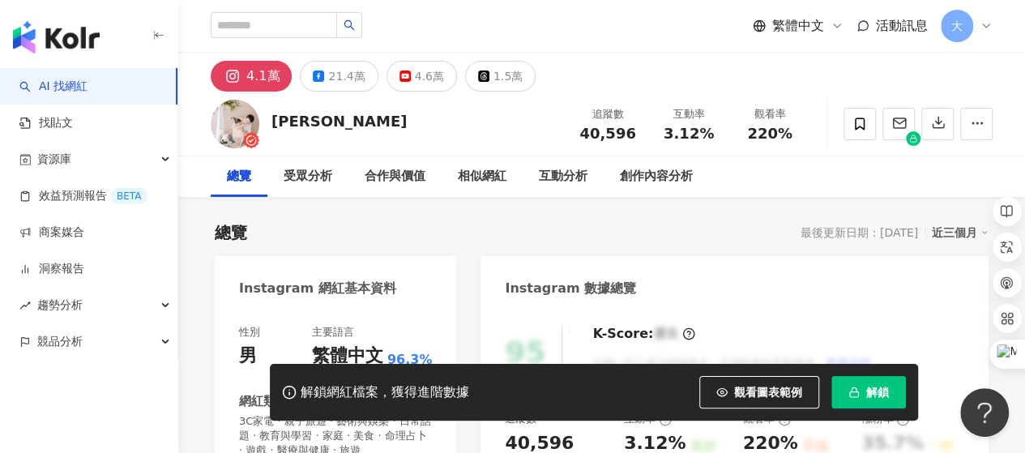
click at [875, 401] on button "解鎖" at bounding box center [868, 392] width 75 height 32
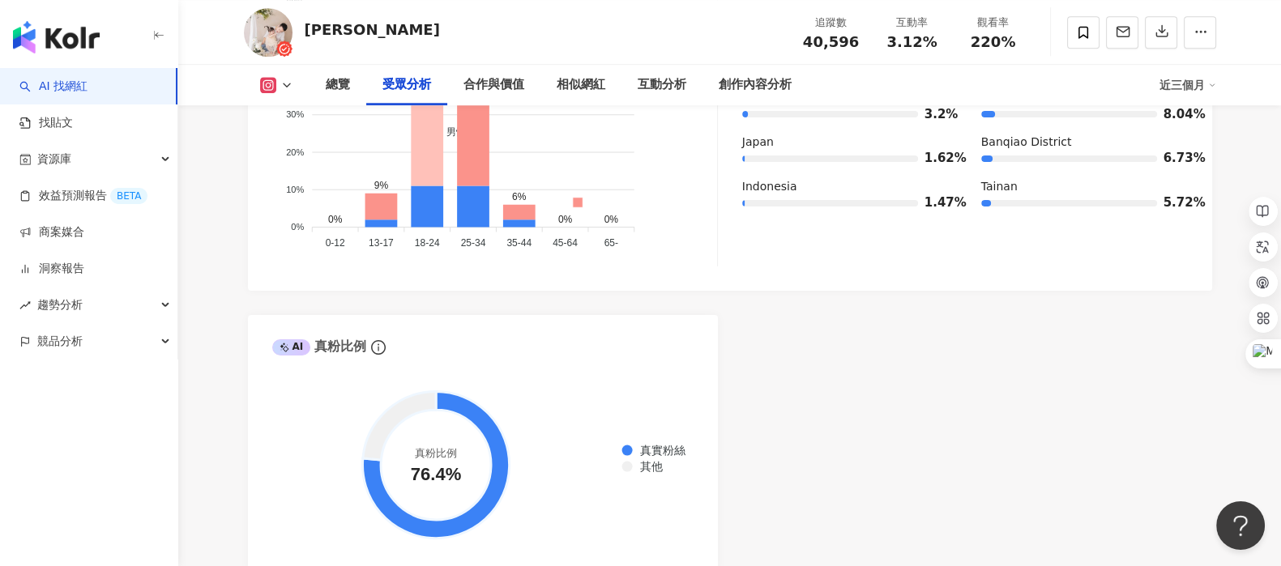
scroll to position [2025, 0]
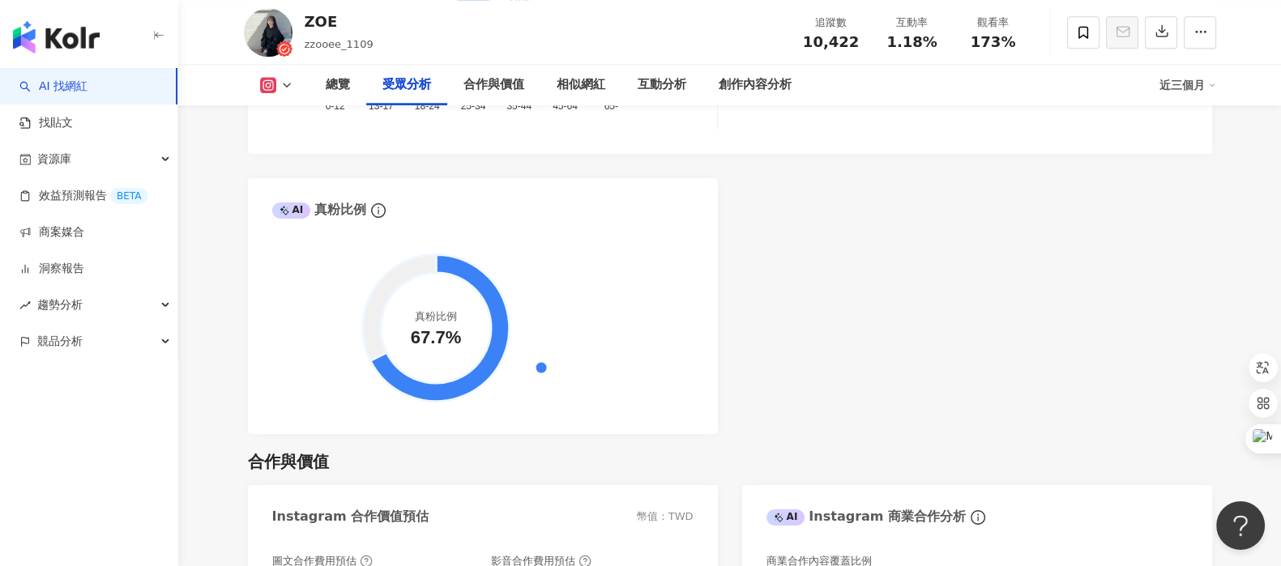
scroll to position [2025, 0]
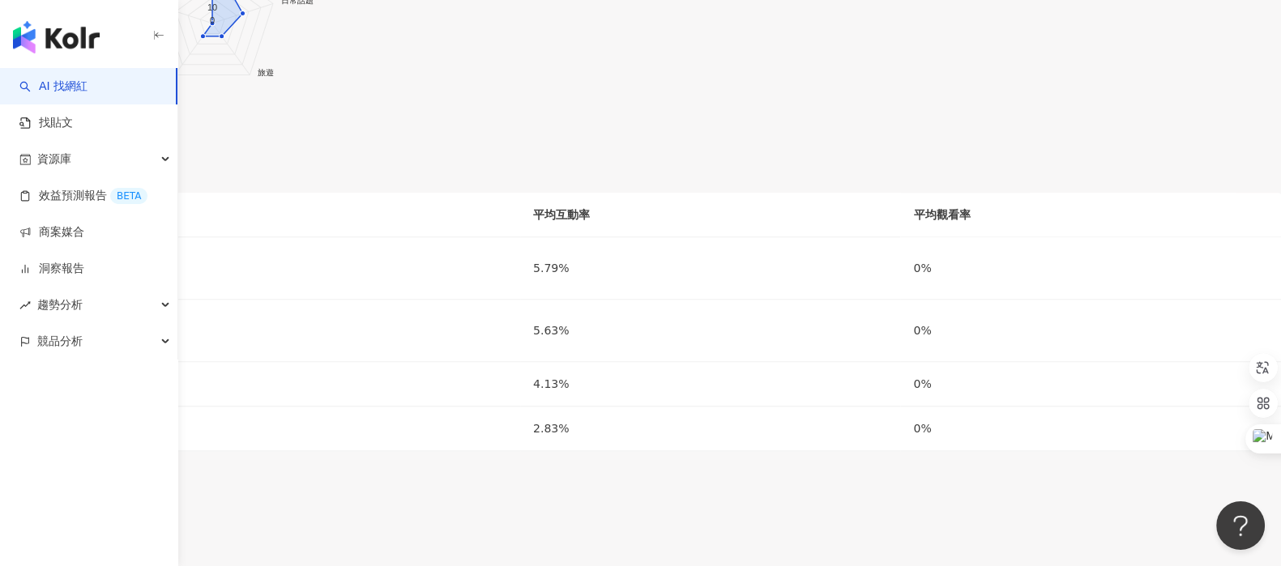
scroll to position [2024, 0]
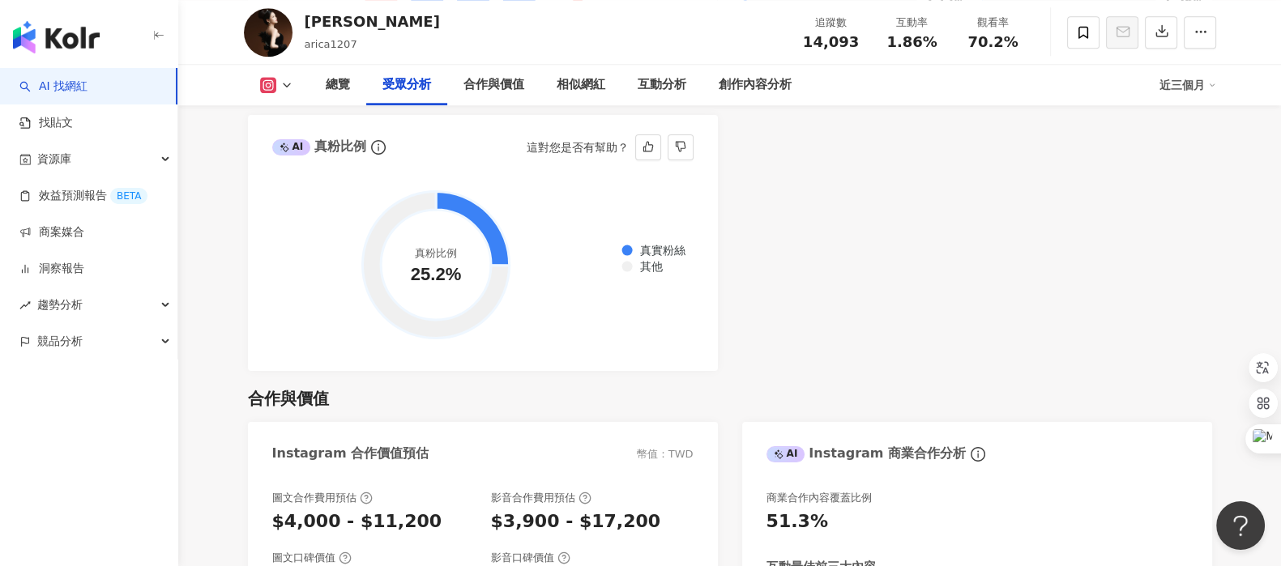
scroll to position [1924, 0]
